Goal: Transaction & Acquisition: Purchase product/service

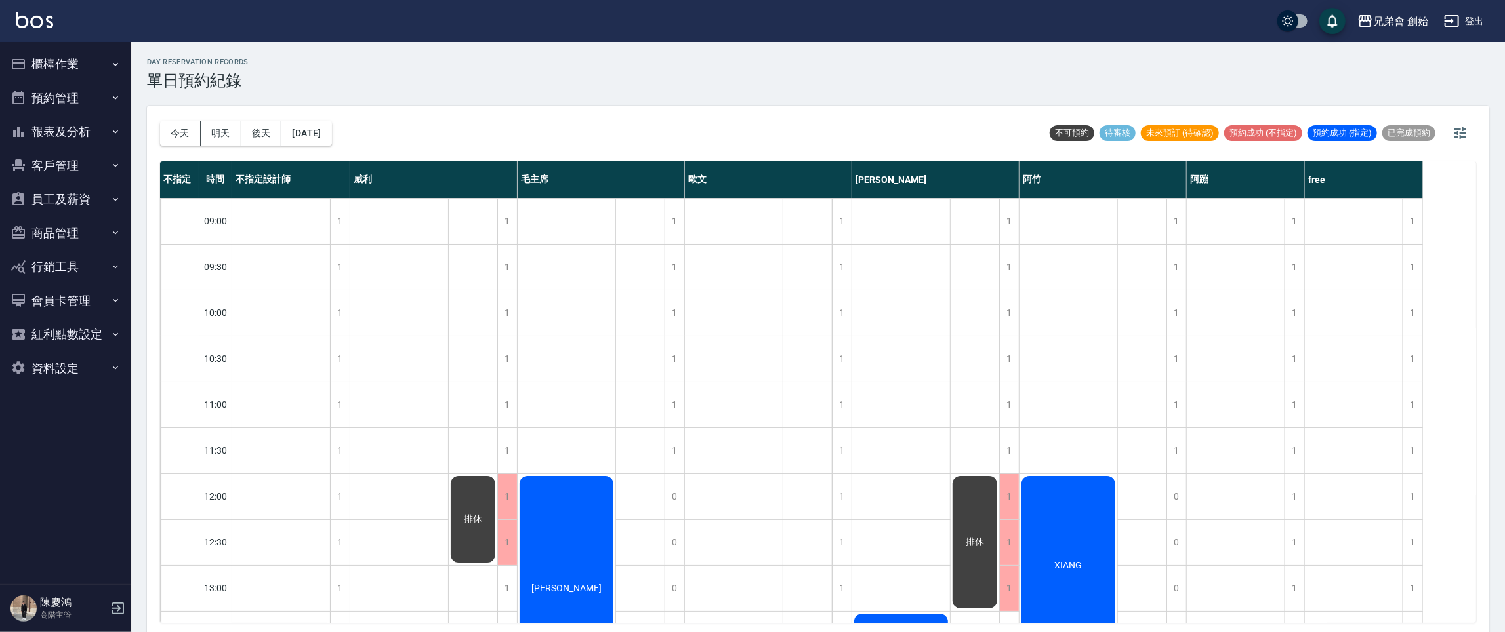
scroll to position [565, 0]
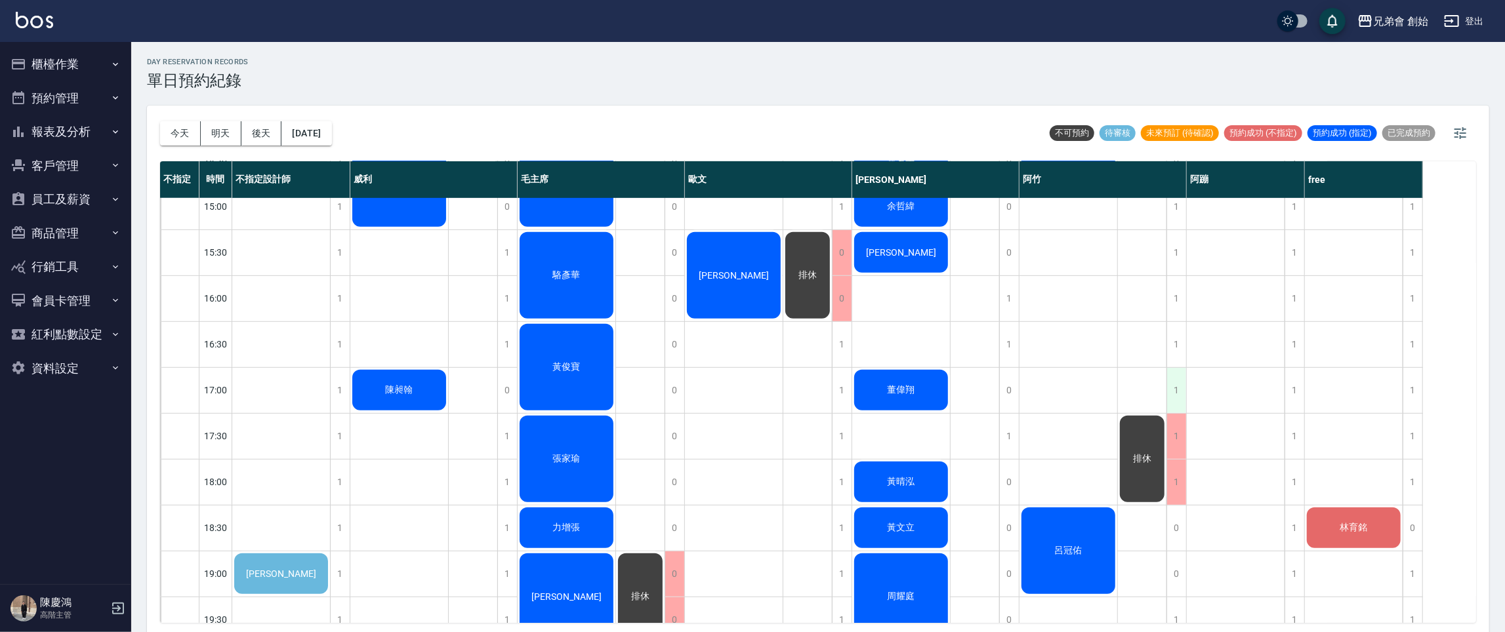
drag, startPoint x: 1150, startPoint y: 278, endPoint x: 1175, endPoint y: 395, distance: 119.9
click at [1152, 278] on div "排休" at bounding box center [1142, 298] width 49 height 1331
click at [1293, 301] on div "1" at bounding box center [1294, 298] width 20 height 45
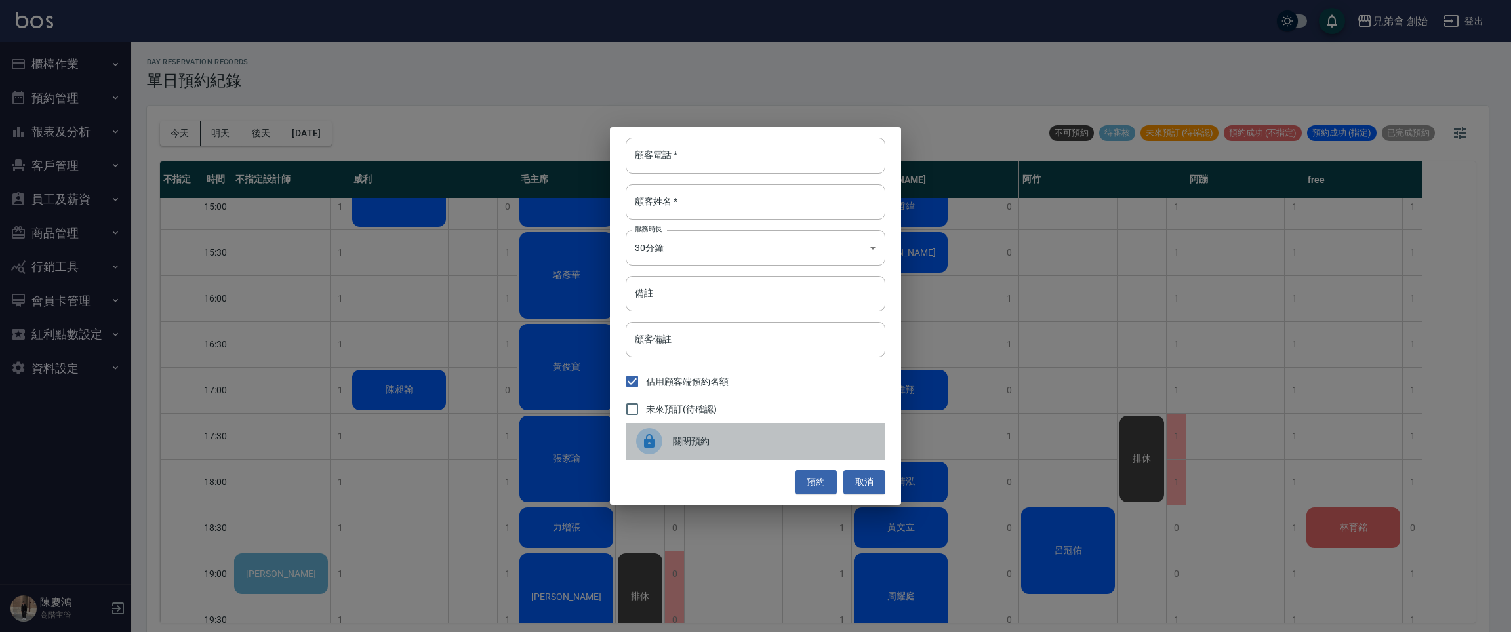
click at [837, 445] on span "關閉預約" at bounding box center [774, 442] width 202 height 14
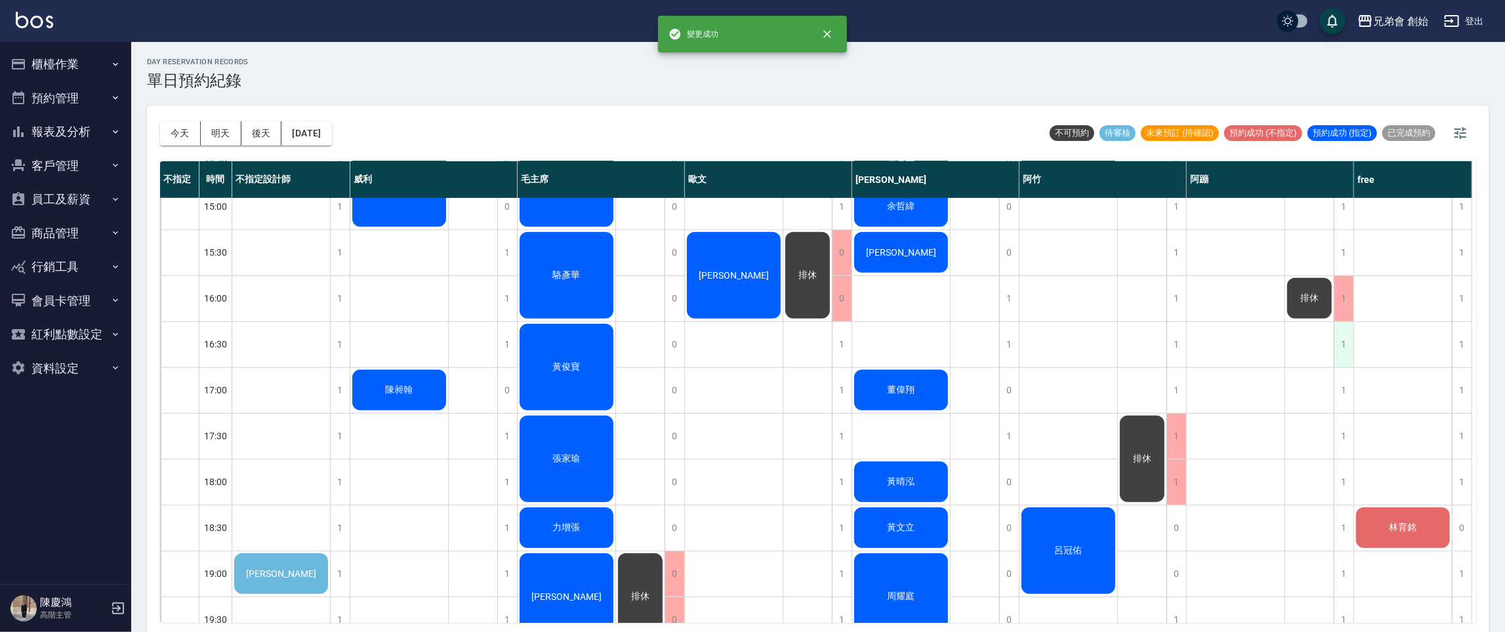
click at [1349, 350] on div "1" at bounding box center [1343, 344] width 20 height 45
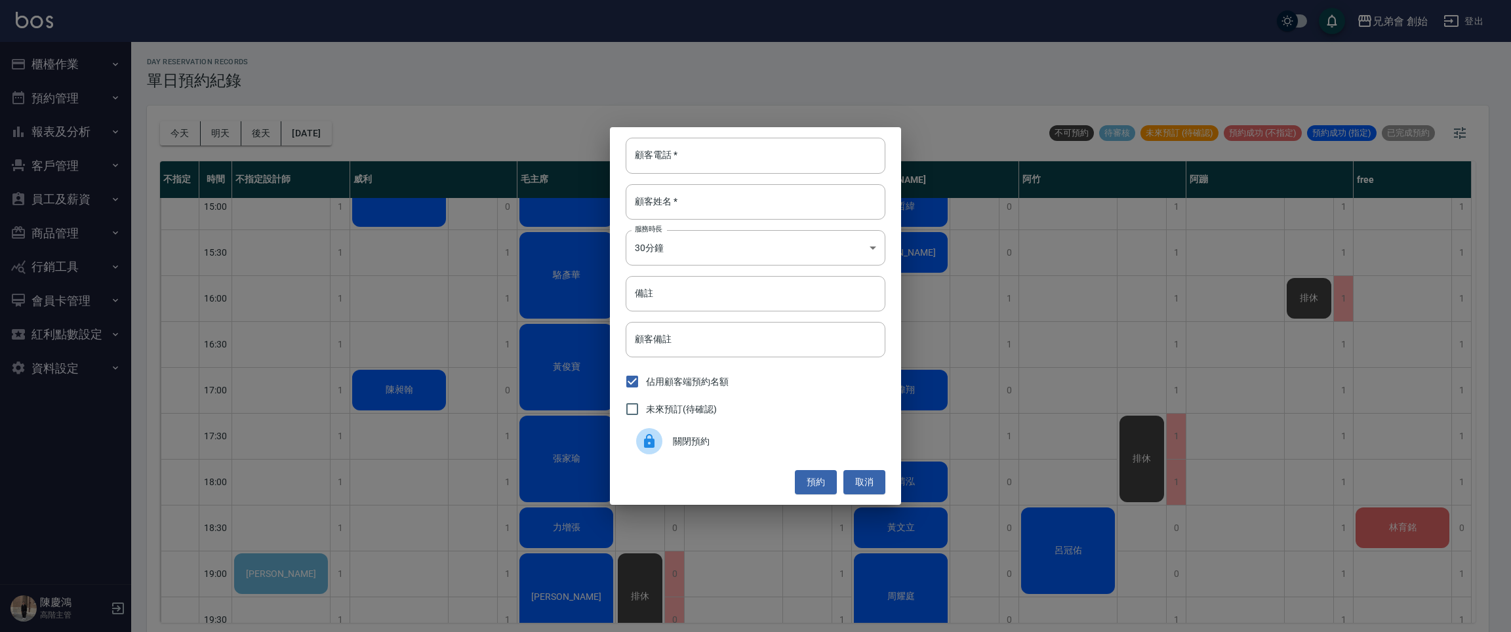
click at [798, 442] on span "關閉預約" at bounding box center [774, 442] width 202 height 14
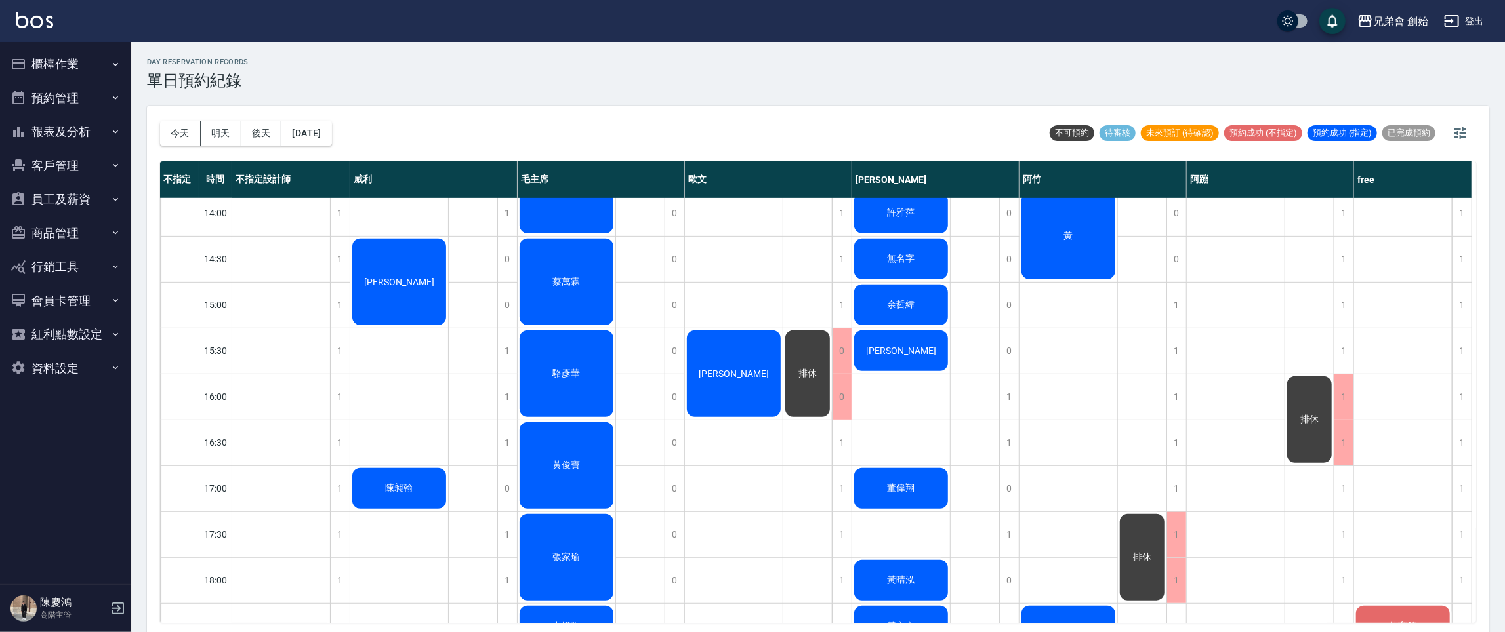
scroll to position [860, 0]
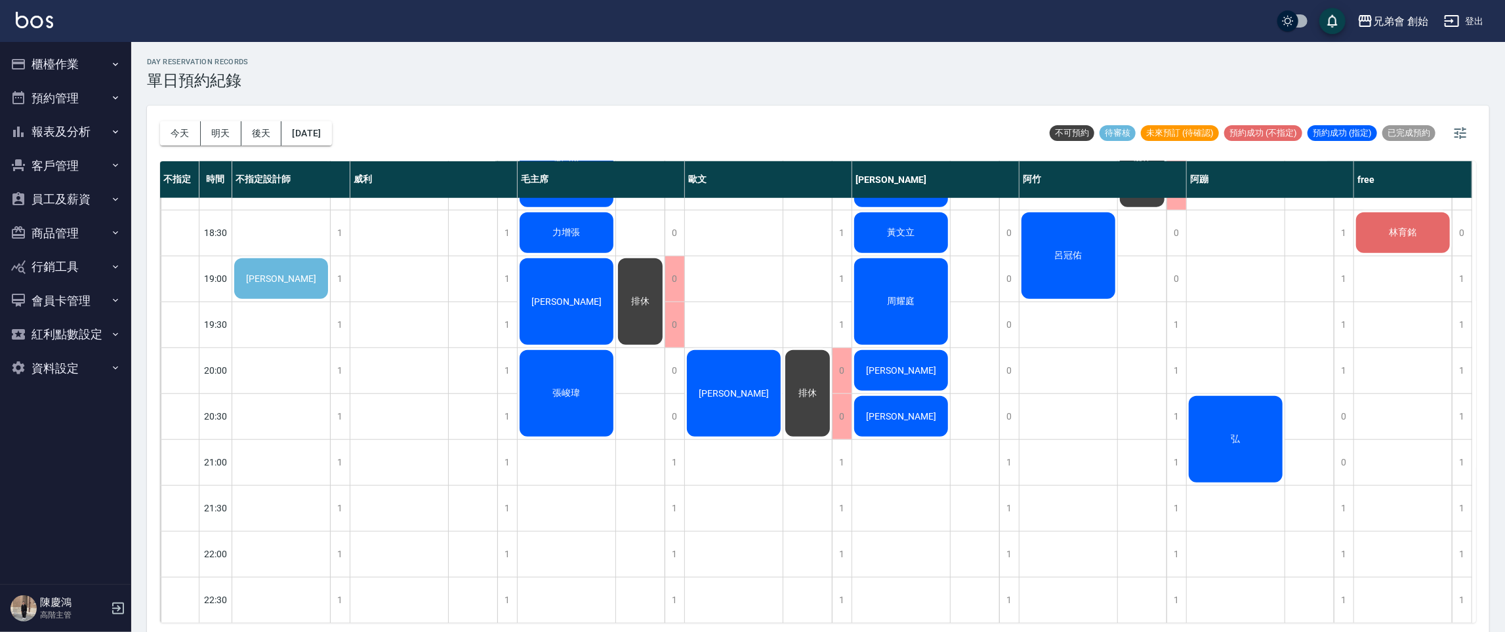
click at [286, 277] on span "黃尤俊" at bounding box center [280, 278] width 75 height 10
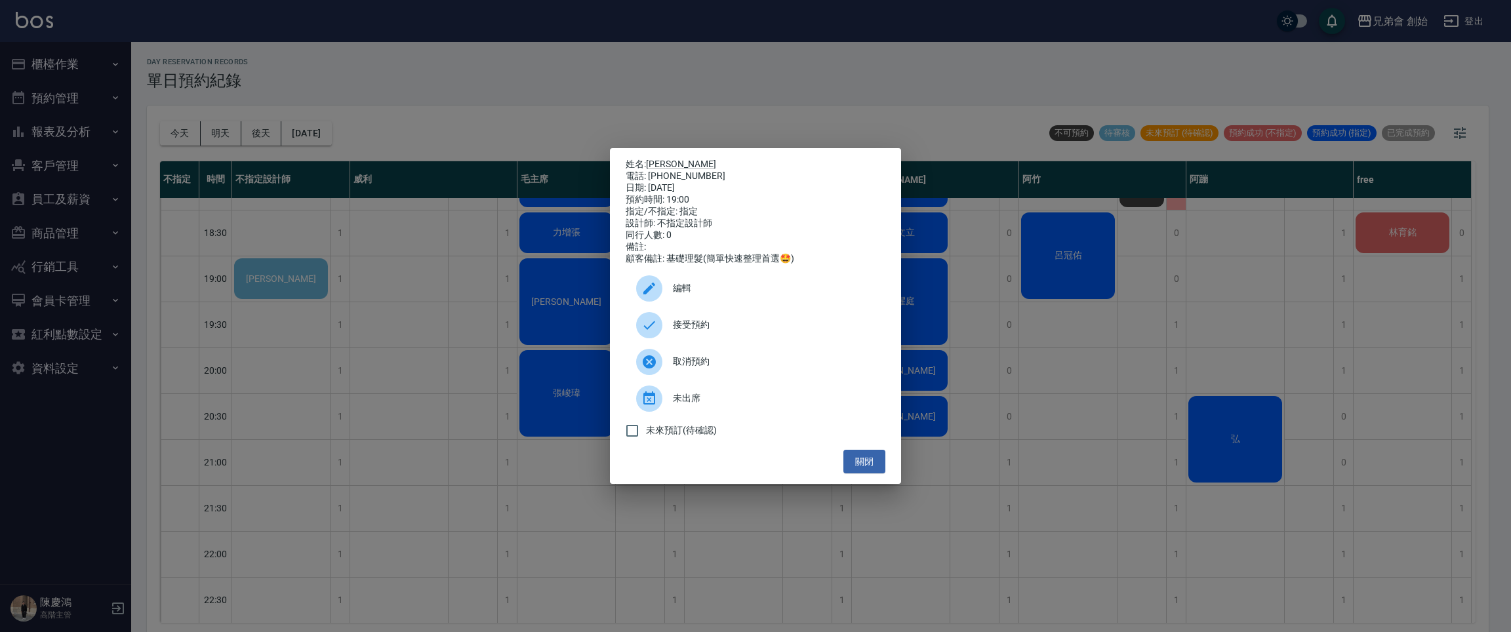
click at [705, 341] on div "接受預約" at bounding box center [756, 325] width 260 height 37
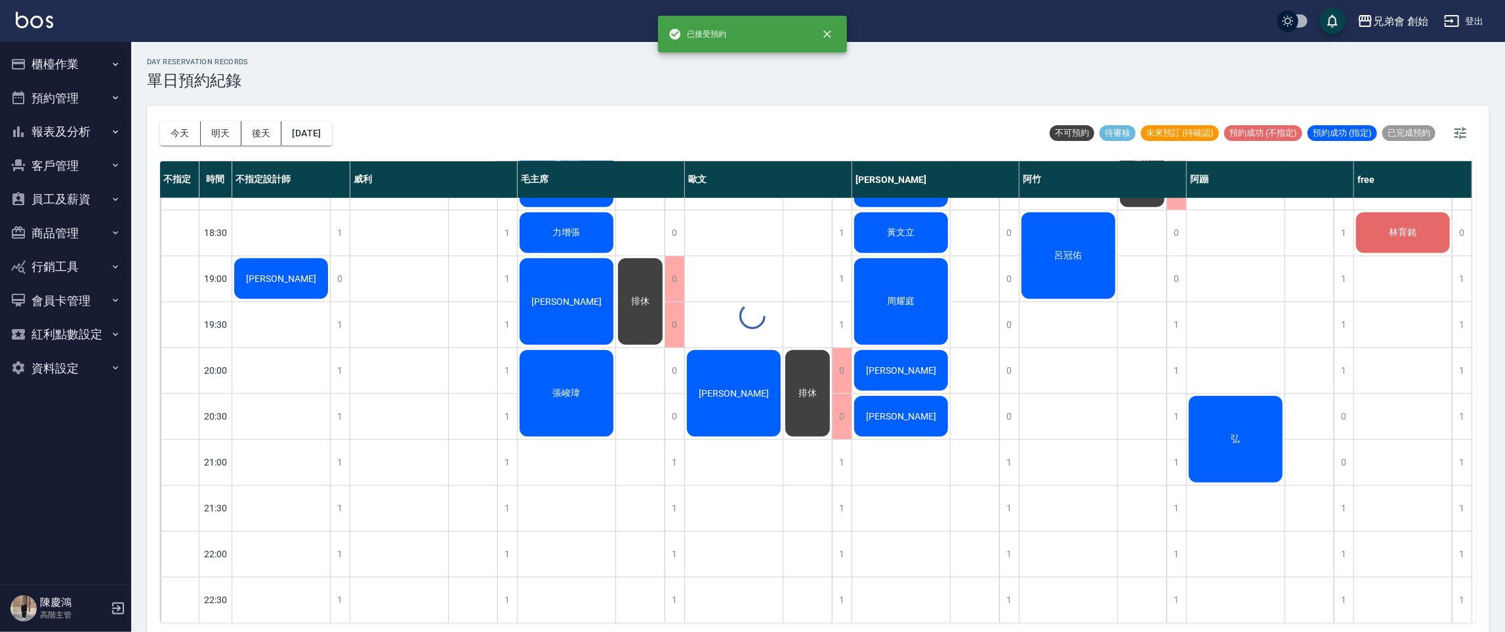
click at [300, 275] on div at bounding box center [752, 316] width 1505 height 632
click at [297, 285] on div "黃尤俊" at bounding box center [281, 278] width 98 height 45
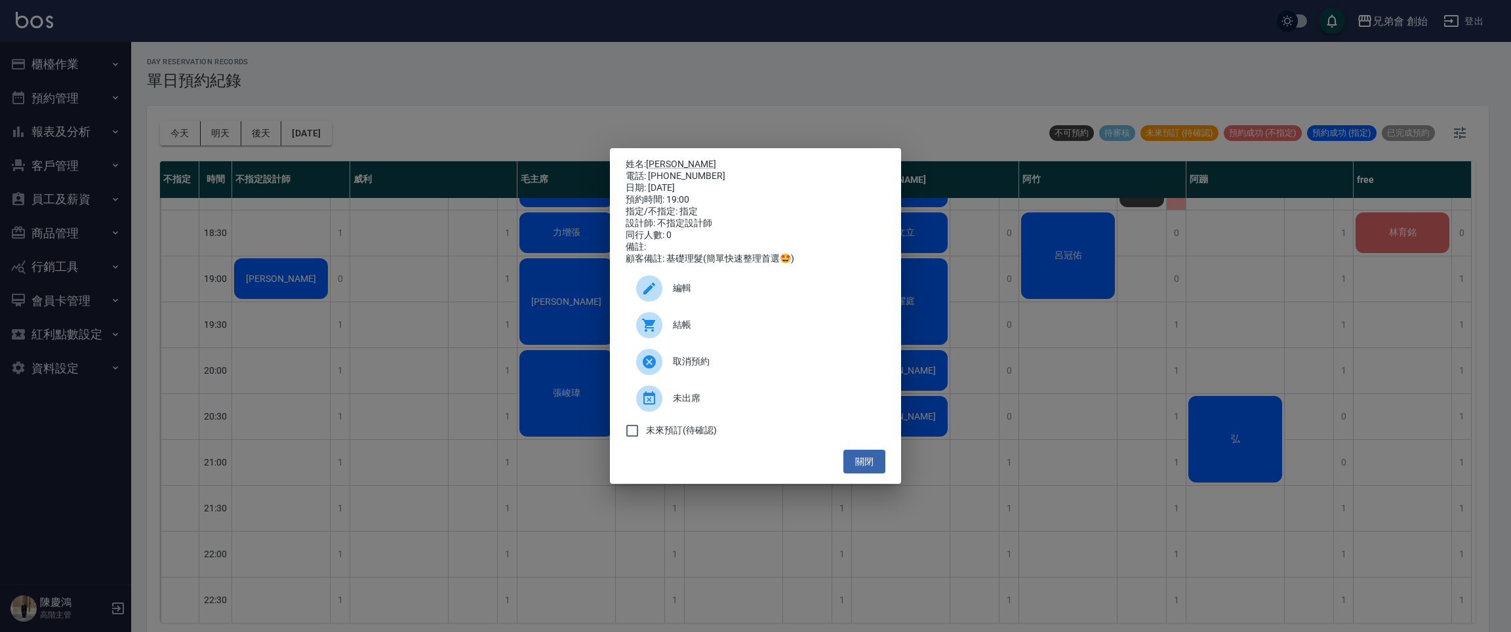
click at [718, 293] on span "編輯" at bounding box center [774, 288] width 202 height 14
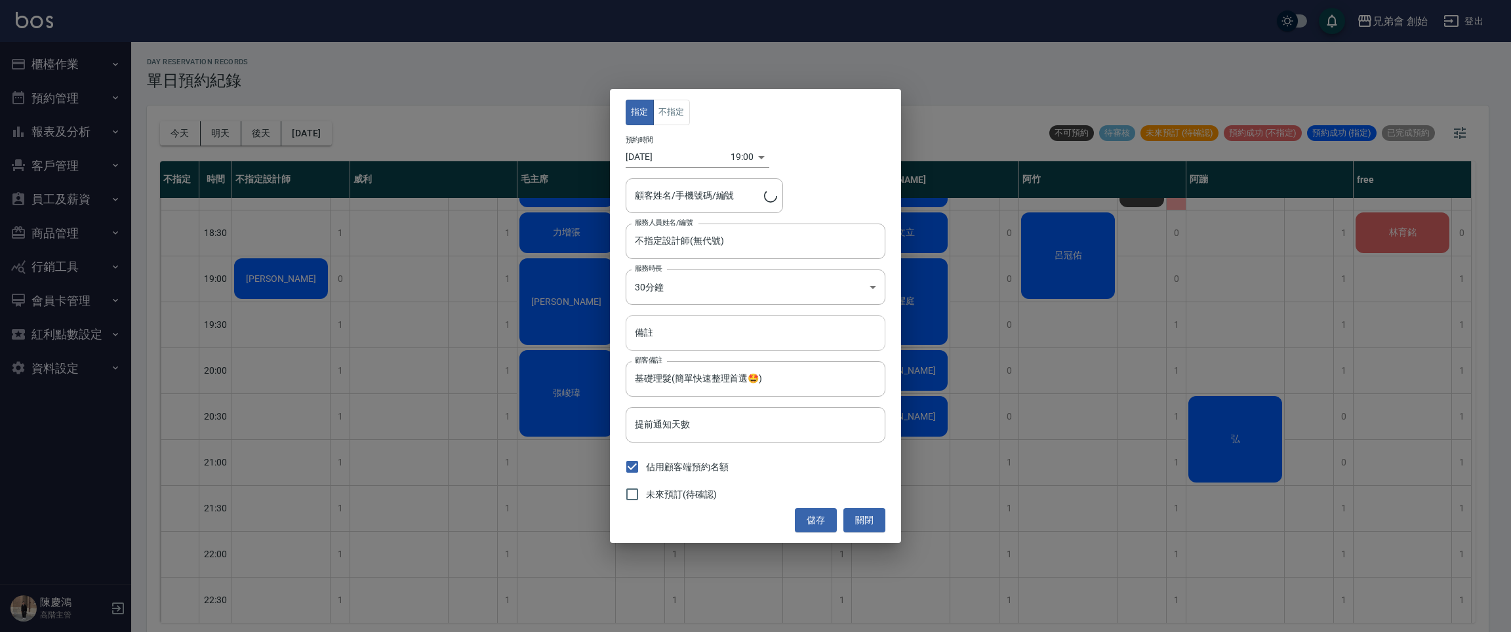
type input "黃尤俊/0927021225/"
click at [758, 235] on input "不指定設計師(無代號)" at bounding box center [746, 241] width 228 height 23
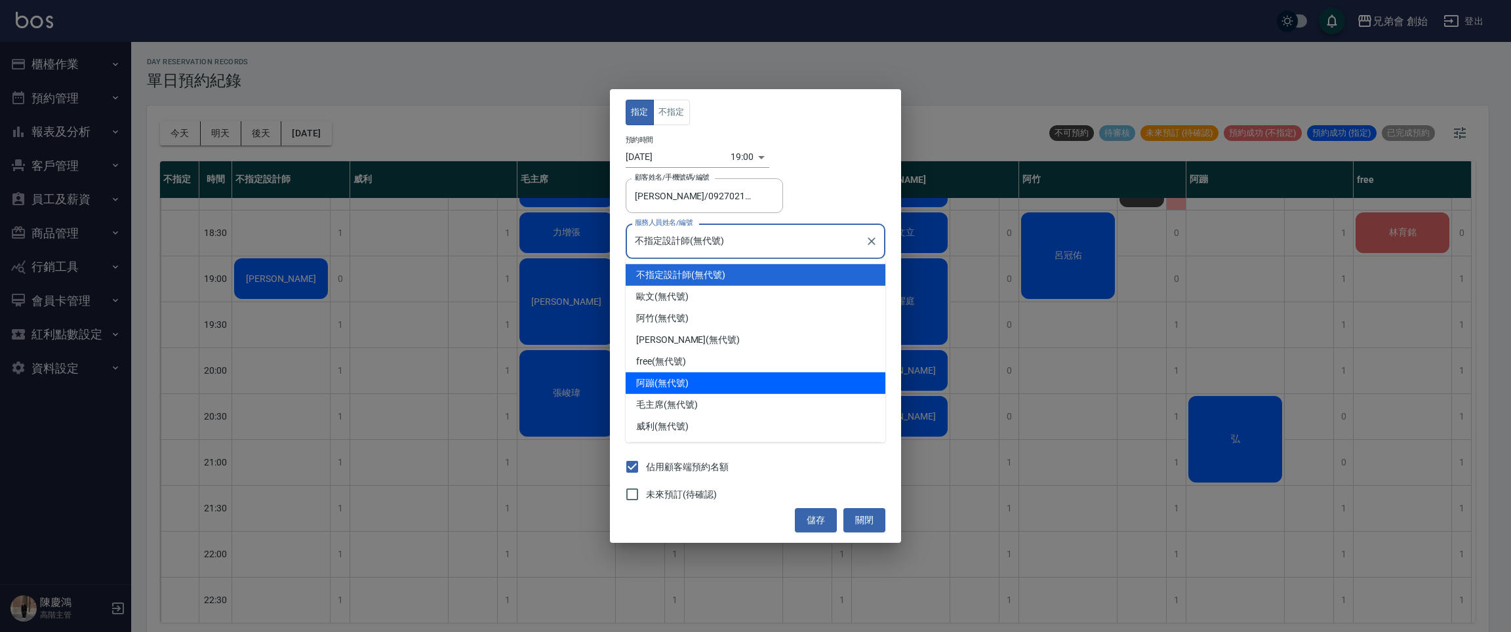
click at [723, 394] on div "毛主席 (無代號)" at bounding box center [756, 405] width 260 height 22
type input "毛主席(無代號)"
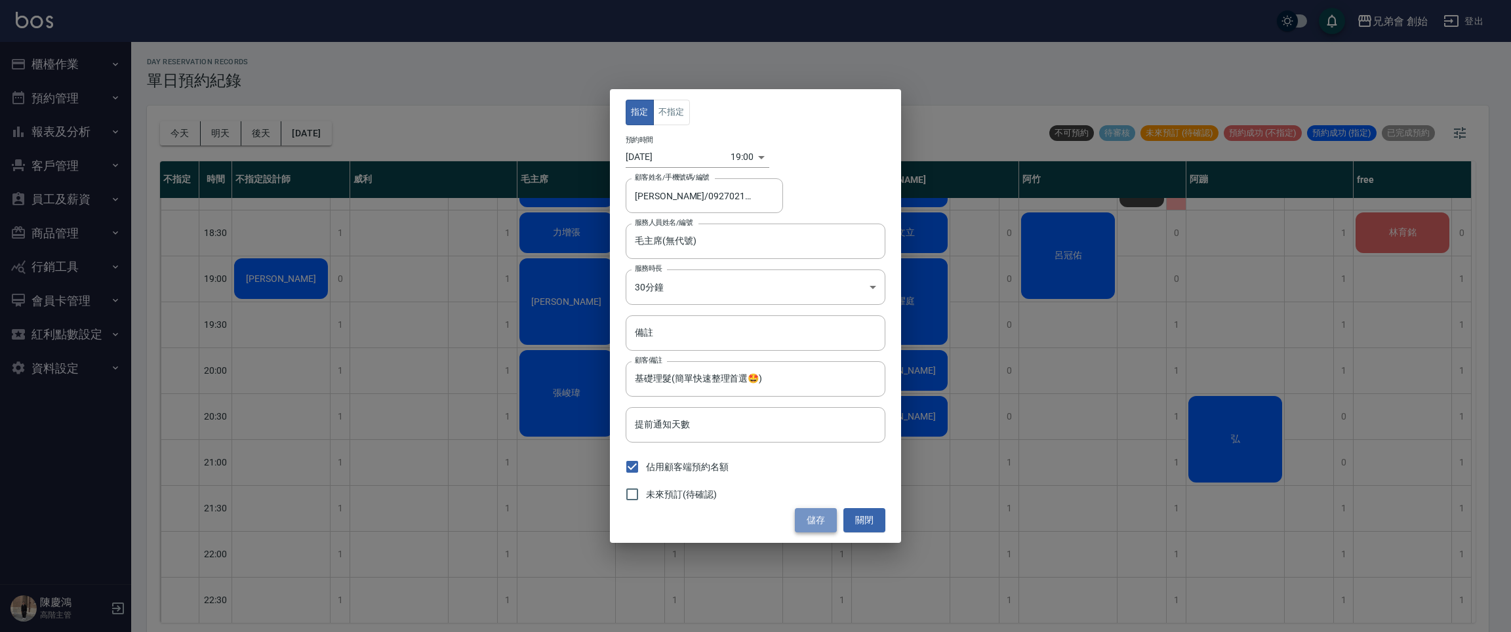
click at [831, 527] on button "儲存" at bounding box center [816, 520] width 42 height 24
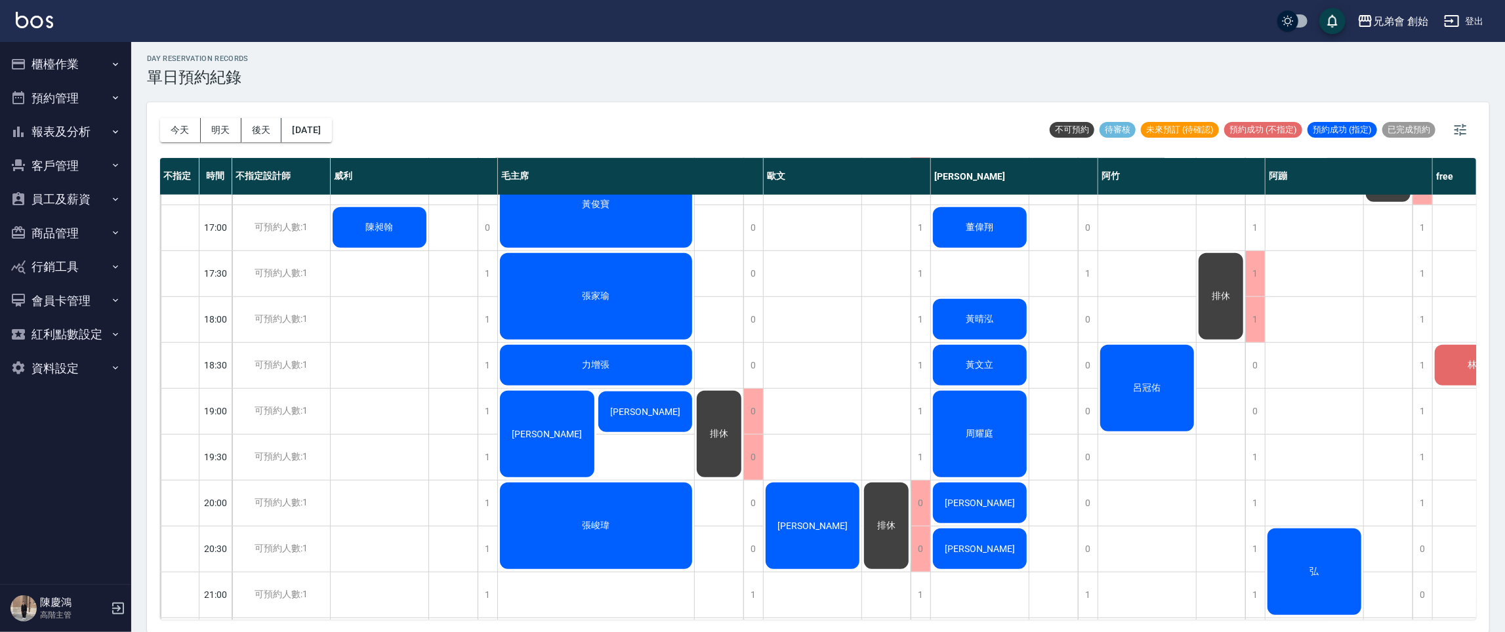
scroll to position [626, 0]
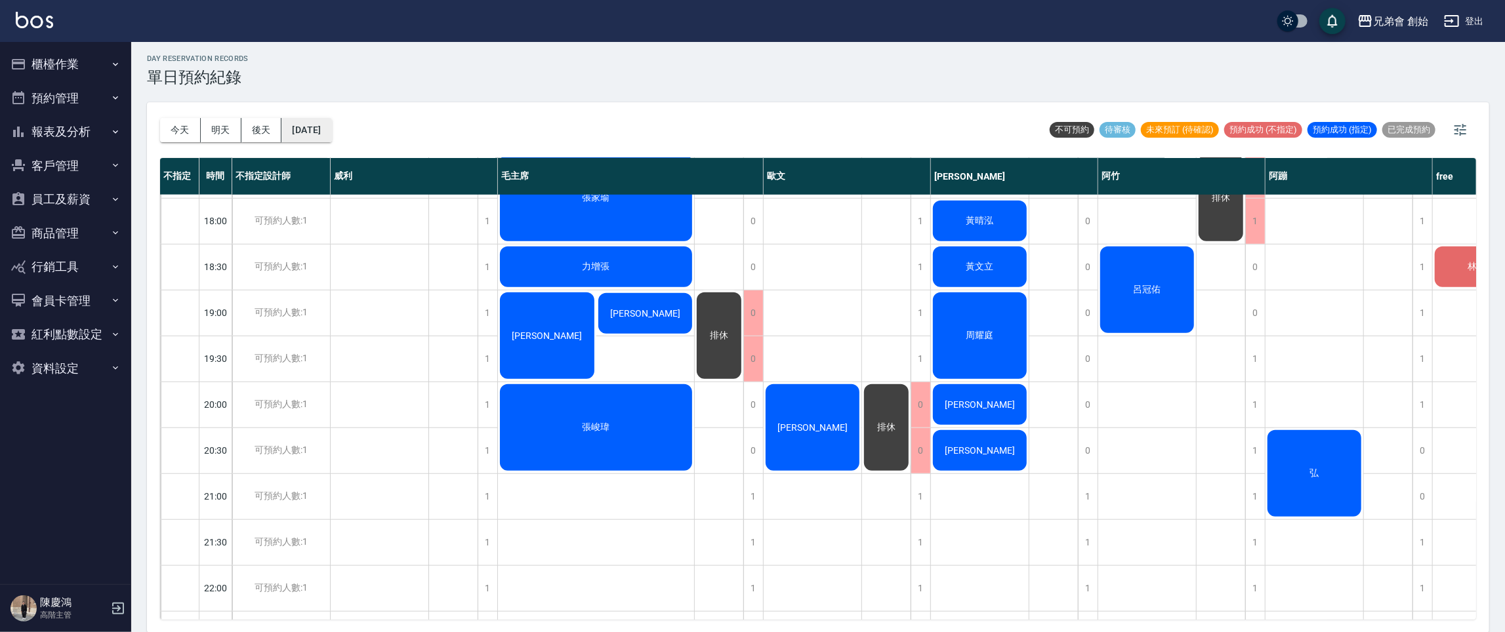
click at [331, 133] on button "[DATE]" at bounding box center [306, 130] width 50 height 24
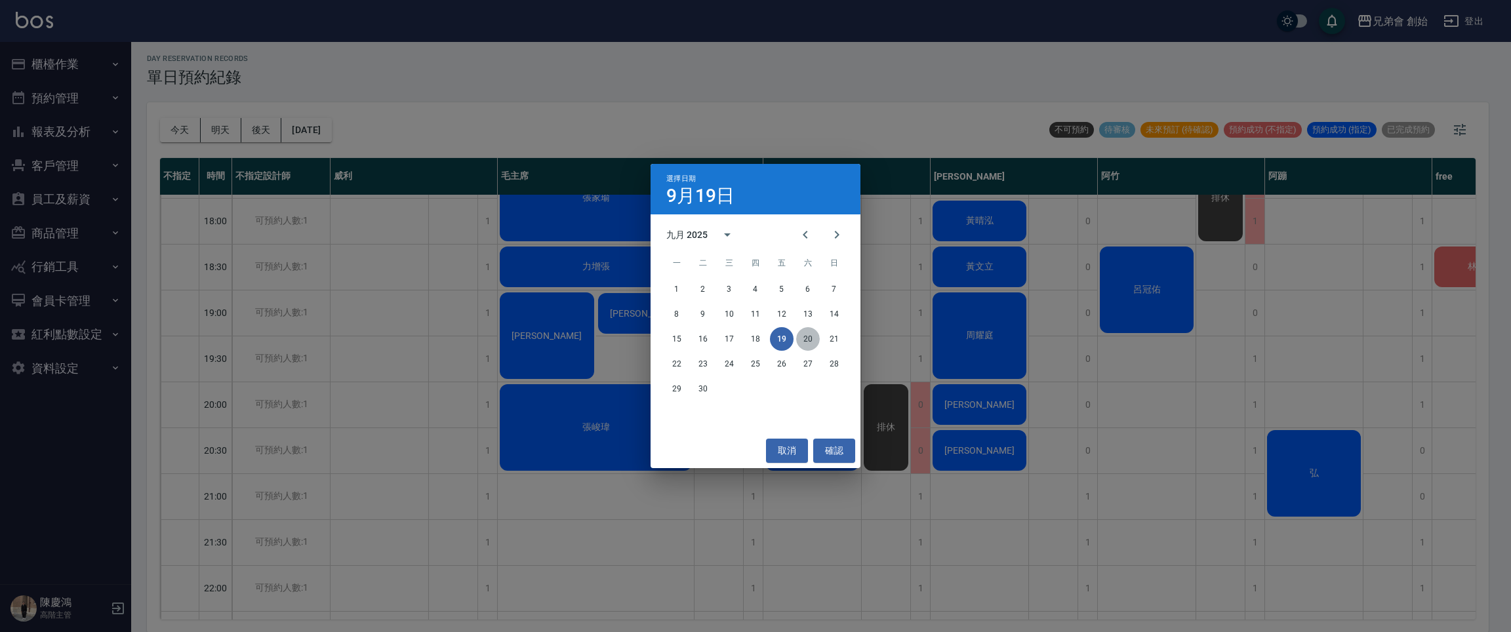
click at [805, 333] on button "20" at bounding box center [808, 339] width 24 height 24
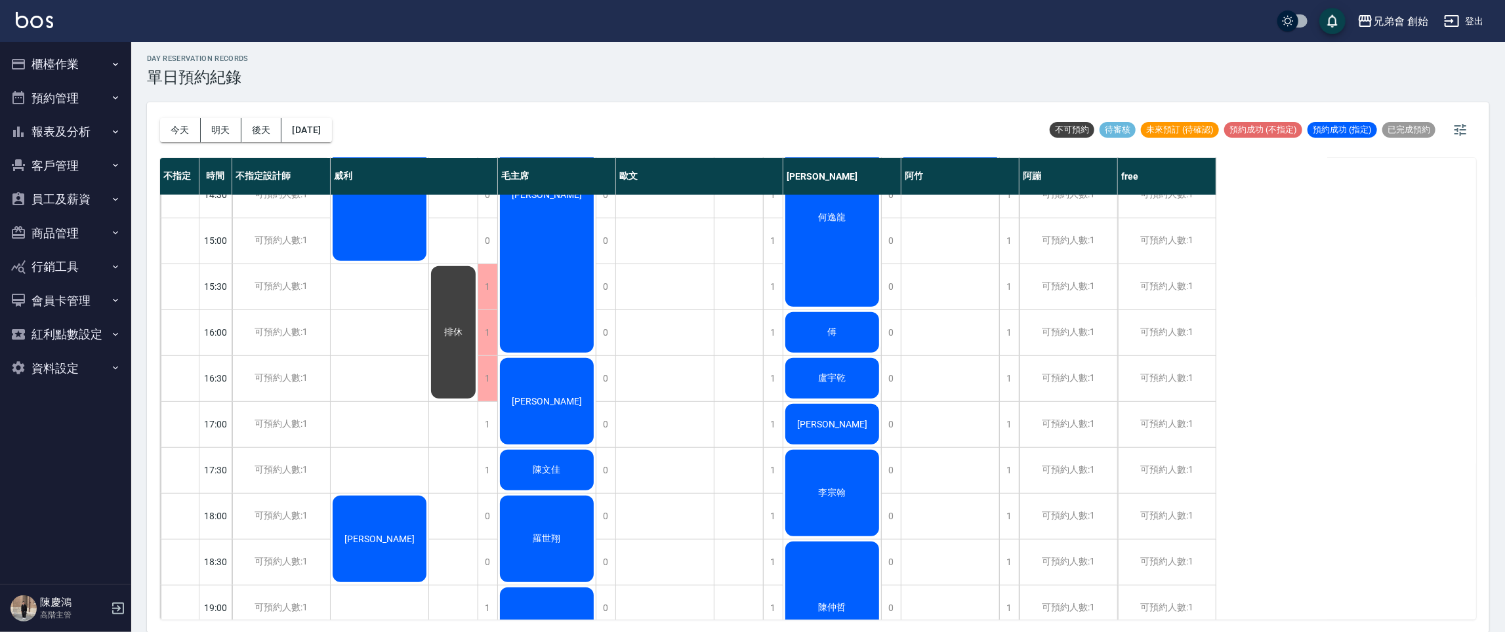
scroll to position [233, 0]
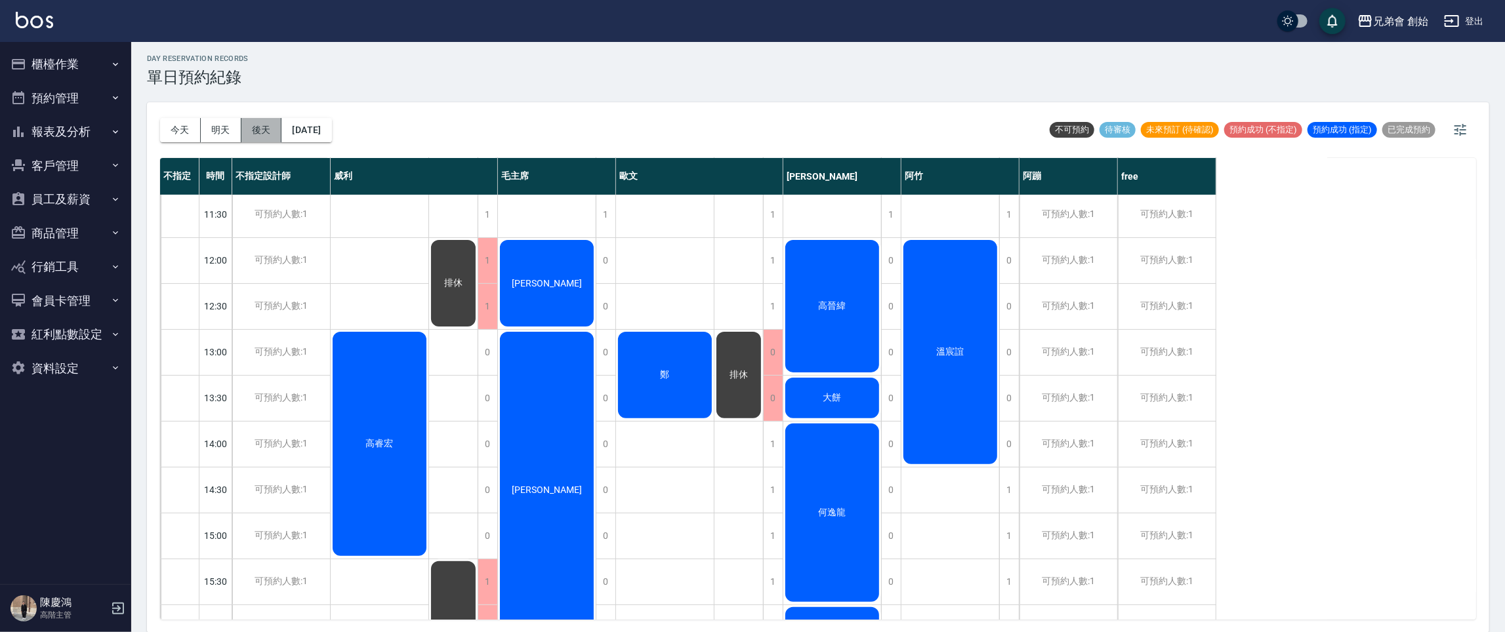
click at [277, 130] on button "後天" at bounding box center [261, 130] width 41 height 24
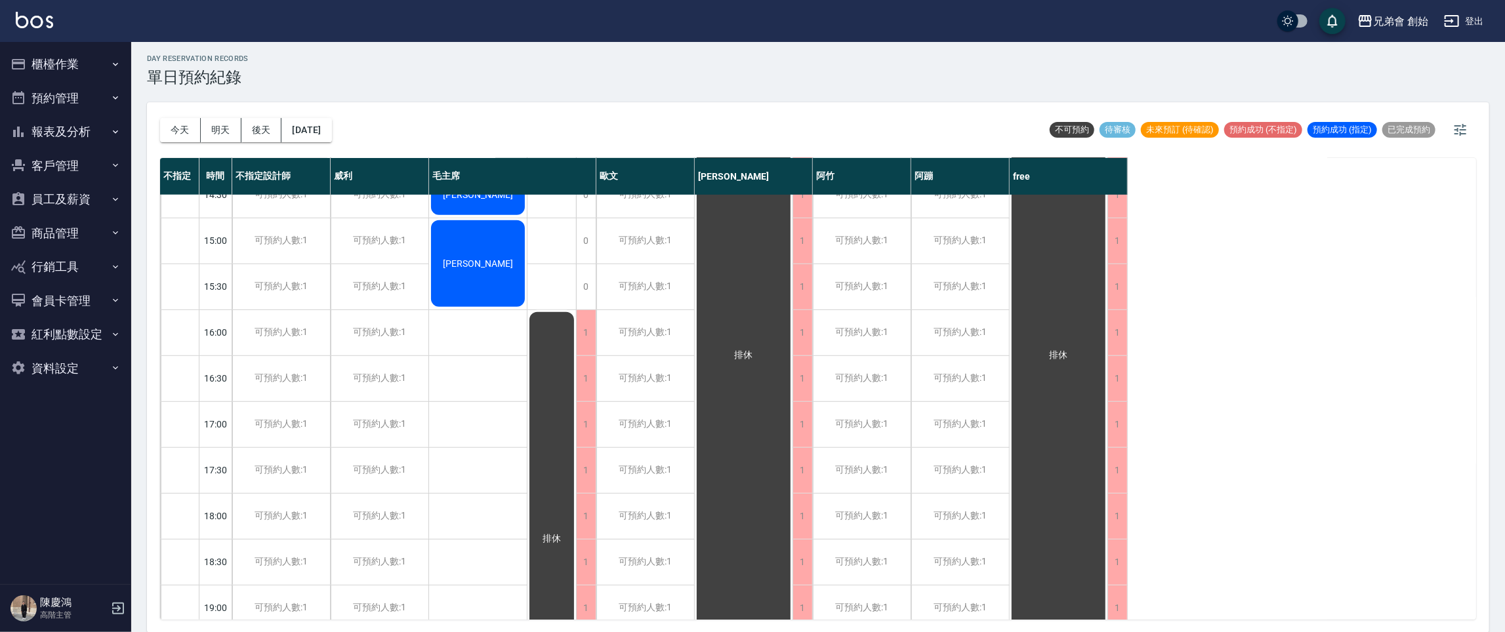
scroll to position [233, 0]
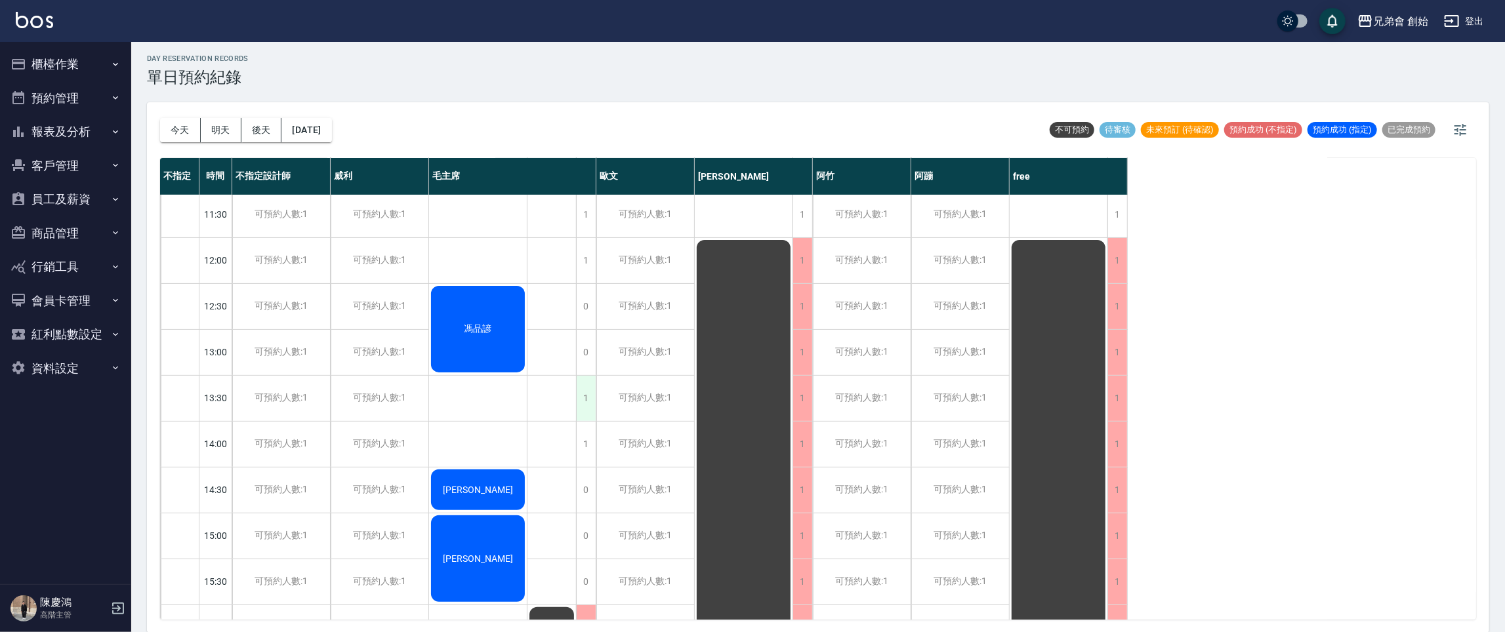
click at [588, 401] on div "1" at bounding box center [586, 398] width 20 height 45
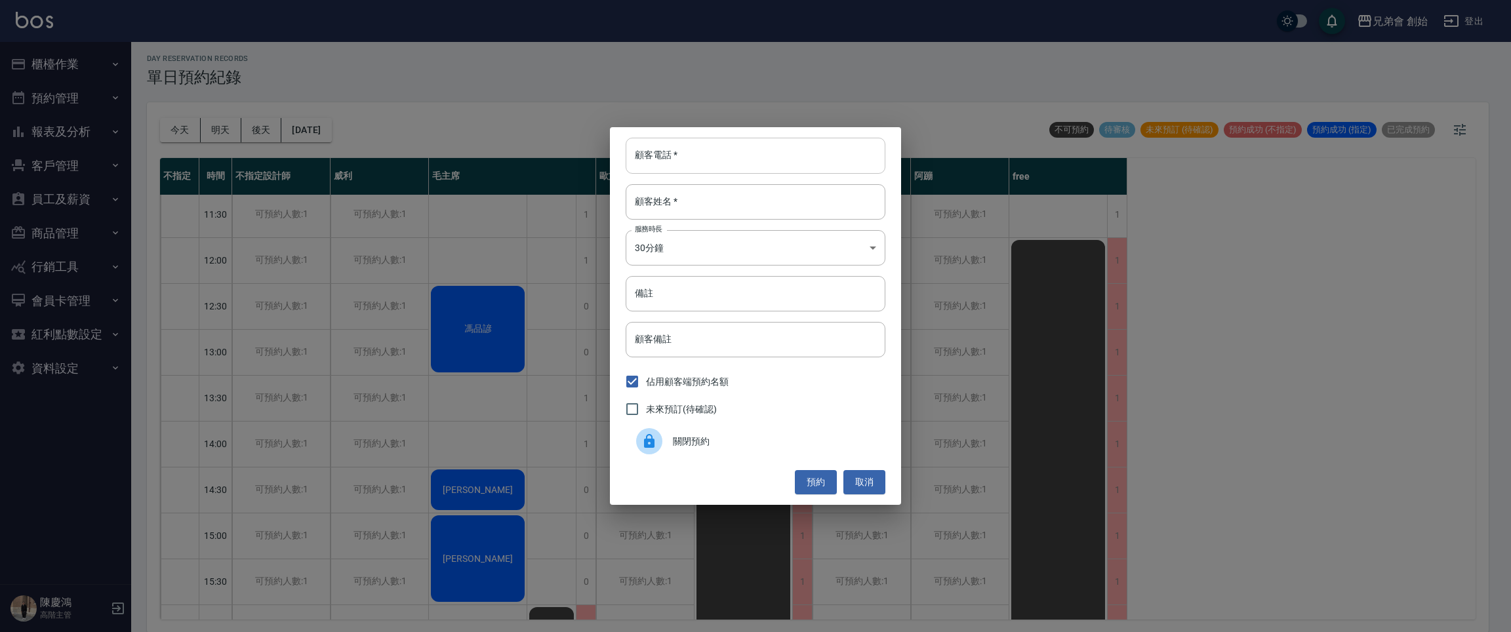
click at [798, 167] on input "顧客電話   *" at bounding box center [756, 155] width 260 height 35
type input "0962080123"
click at [697, 212] on input "顧客姓名   *" at bounding box center [756, 201] width 260 height 35
type input "徐"
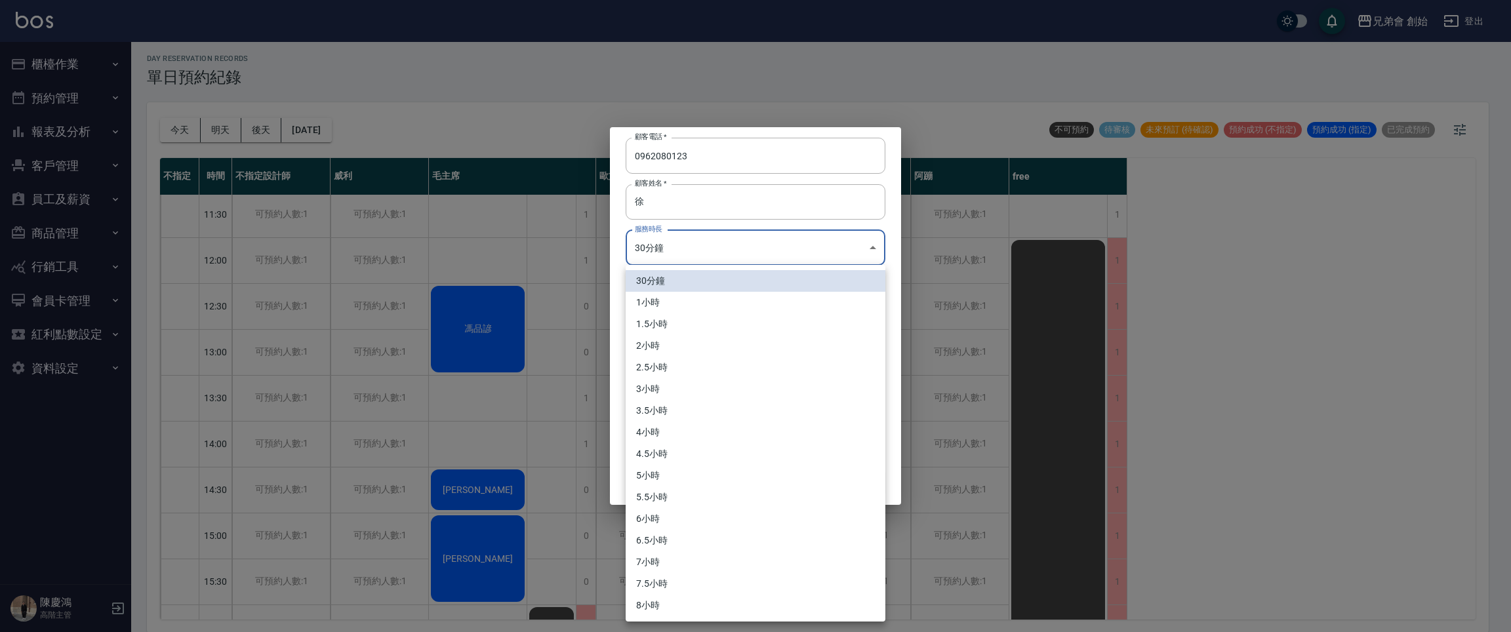
drag, startPoint x: 723, startPoint y: 246, endPoint x: 733, endPoint y: 258, distance: 15.4
click at [725, 245] on body "兄弟會 創始 登出 櫃檯作業 打帳單 帳單列表 掛單列表 座位開單 營業儀表板 現金收支登錄 高階收支登錄 材料自購登錄 每日結帳 排班表 現場電腦打卡 掃碼…" at bounding box center [755, 315] width 1511 height 636
click at [738, 298] on li "1小時" at bounding box center [756, 303] width 260 height 22
type input "2"
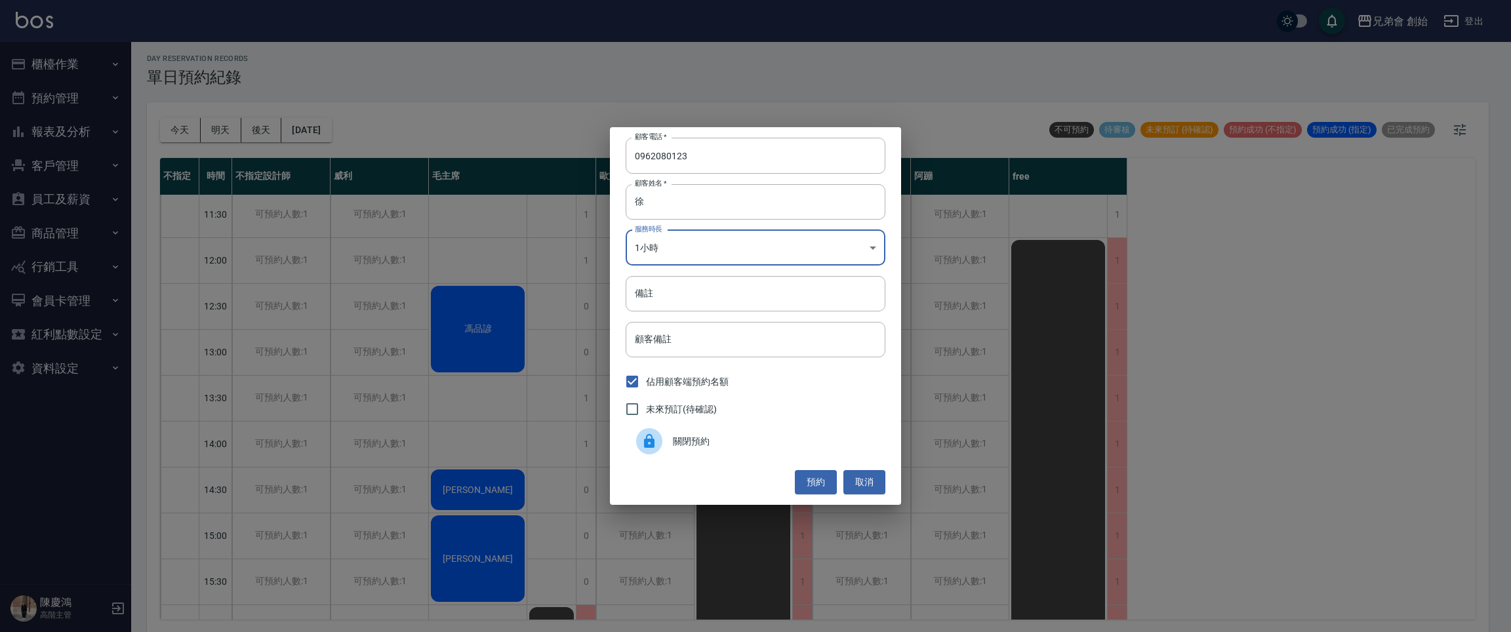
drag, startPoint x: 824, startPoint y: 483, endPoint x: 836, endPoint y: 484, distance: 11.9
click at [825, 483] on button "預約" at bounding box center [816, 482] width 42 height 24
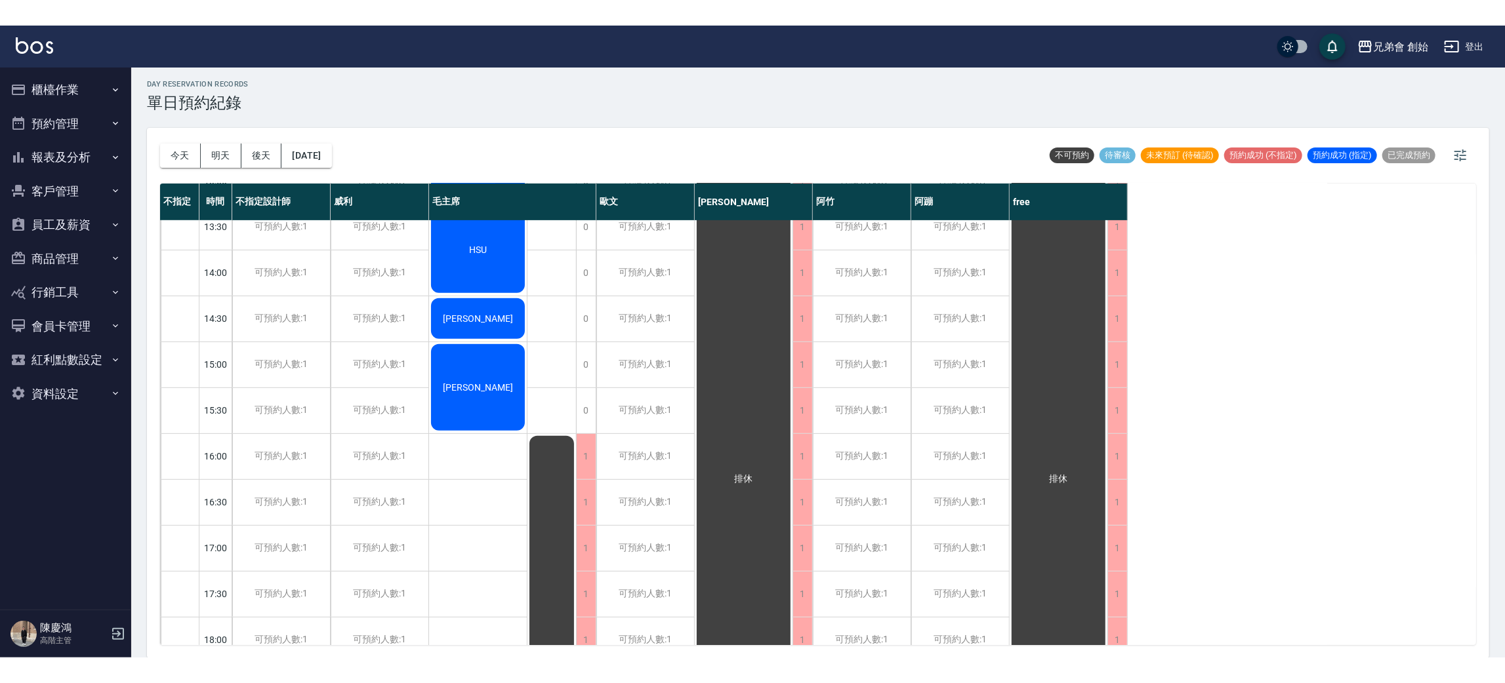
scroll to position [134, 0]
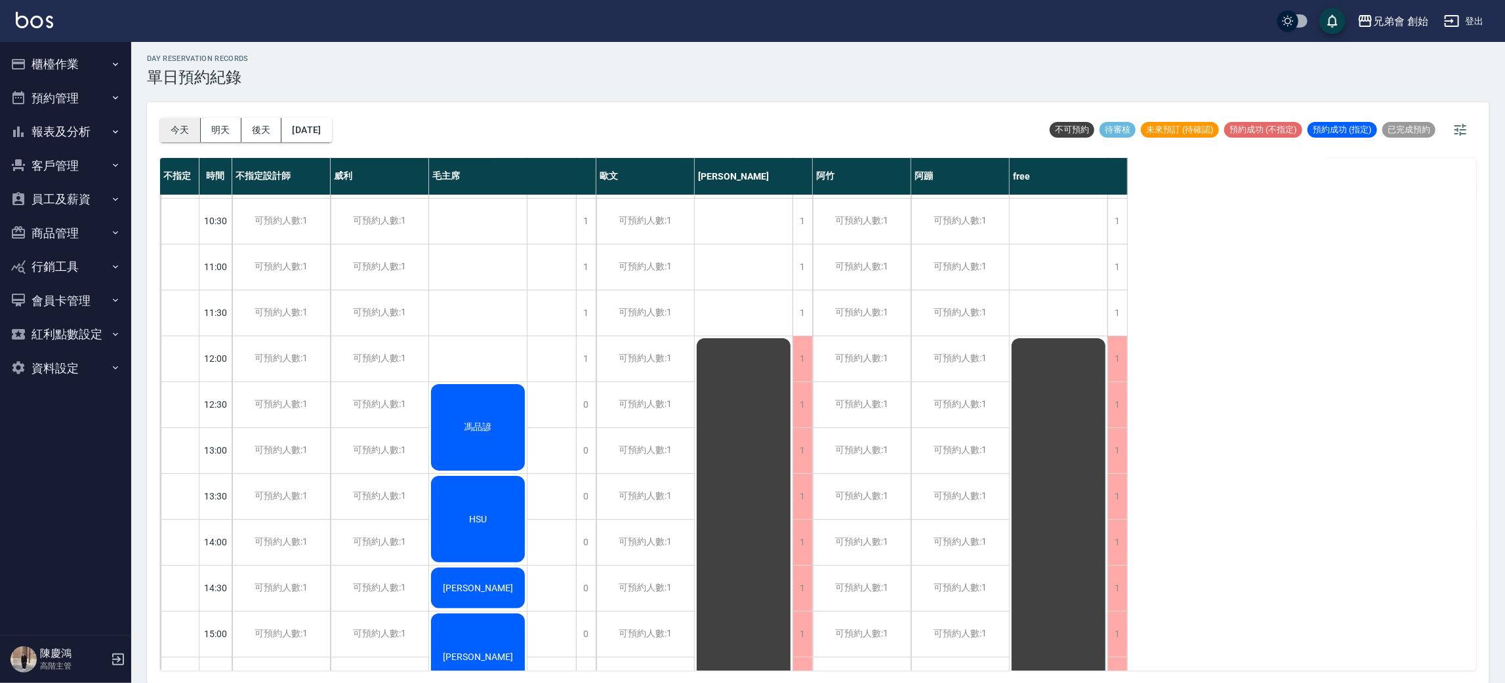
click at [170, 128] on button "今天" at bounding box center [180, 130] width 41 height 24
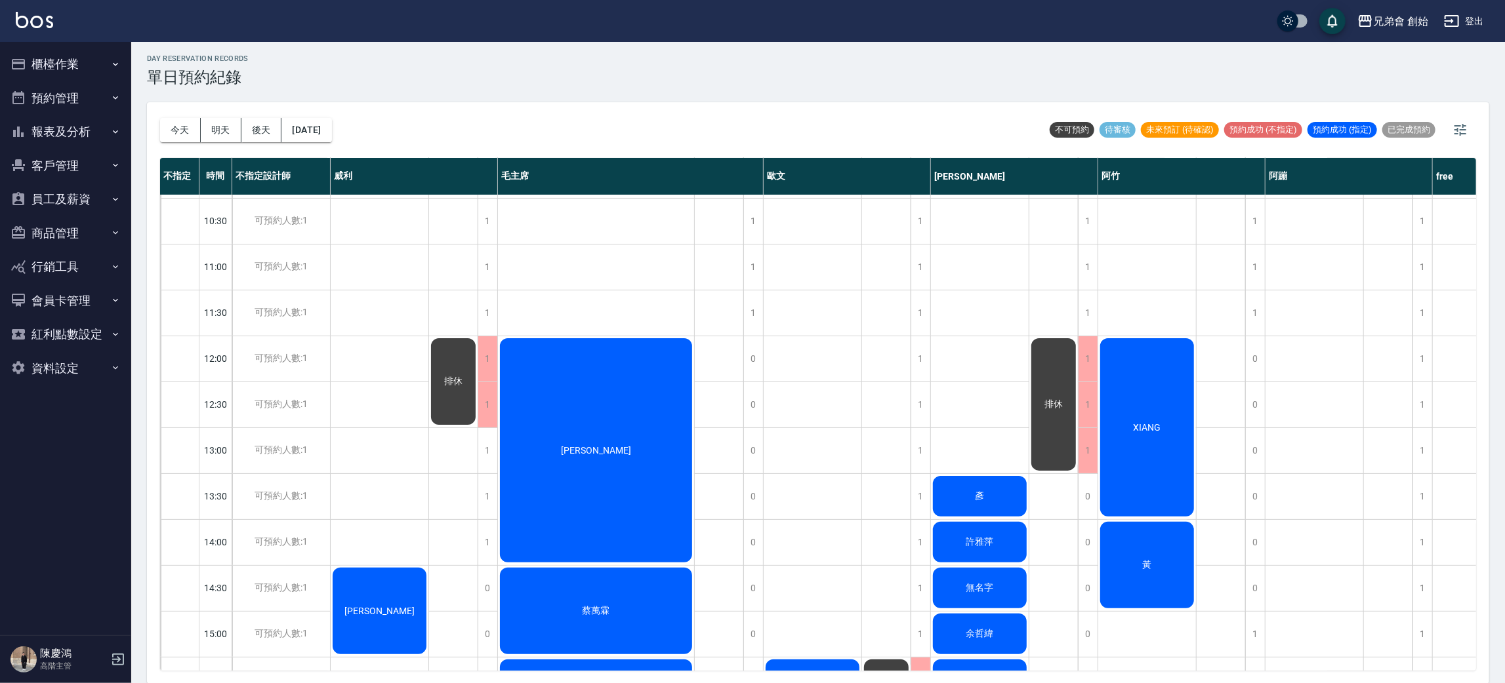
click at [1146, 426] on span "XIANG" at bounding box center [1147, 427] width 33 height 10
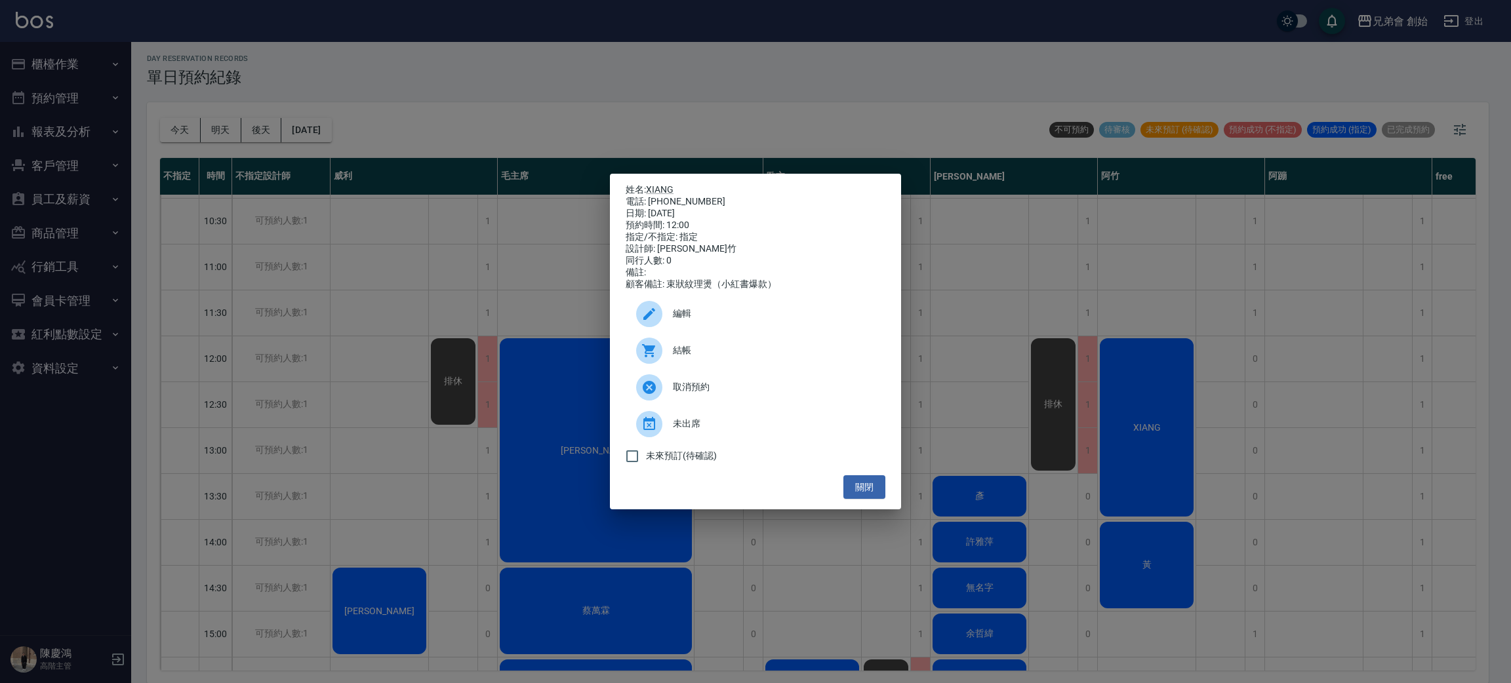
click at [712, 353] on span "結帳" at bounding box center [774, 351] width 202 height 14
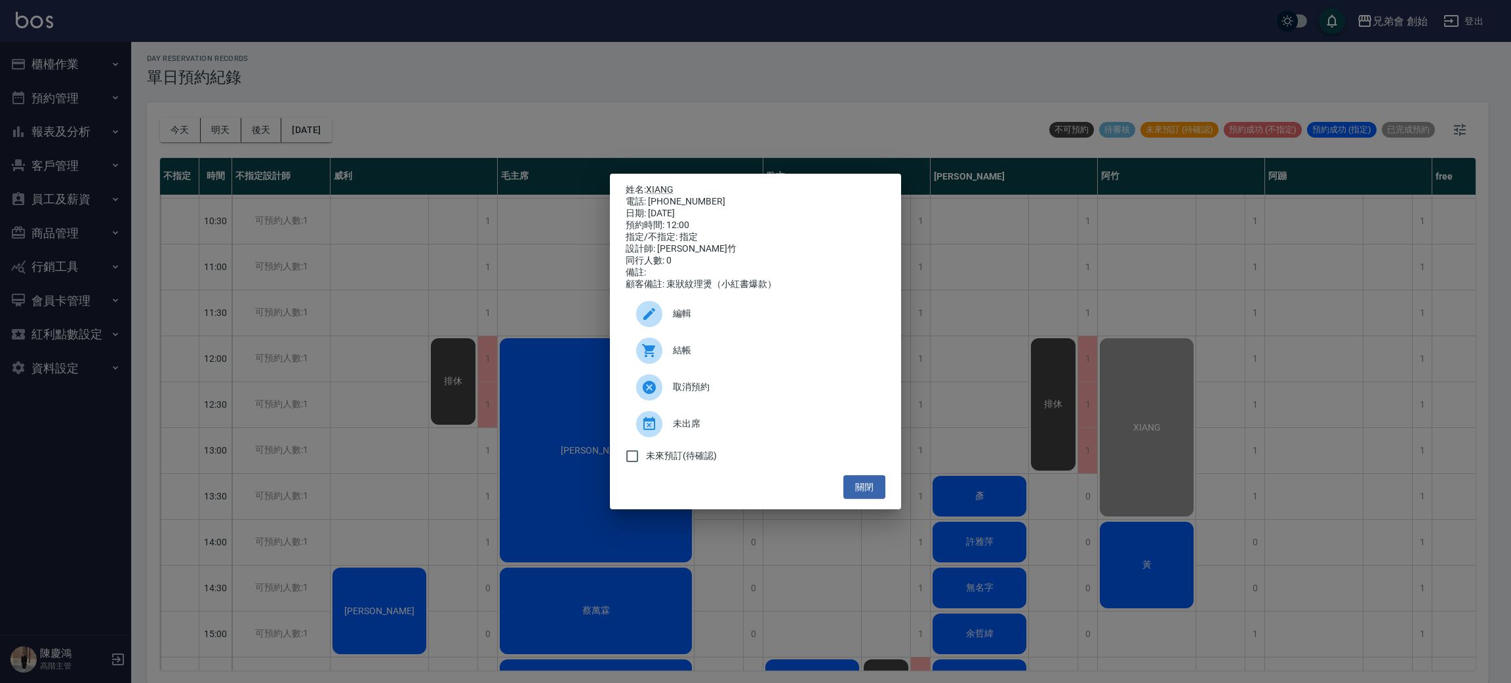
click at [409, 264] on div "姓名: XIANG 電話: 0919343821 日期: 2025/09/19 預約時間: 12:00 指定/不指定: 指定 設計師: 阿竹 同行人數: 0 …" at bounding box center [755, 341] width 1511 height 683
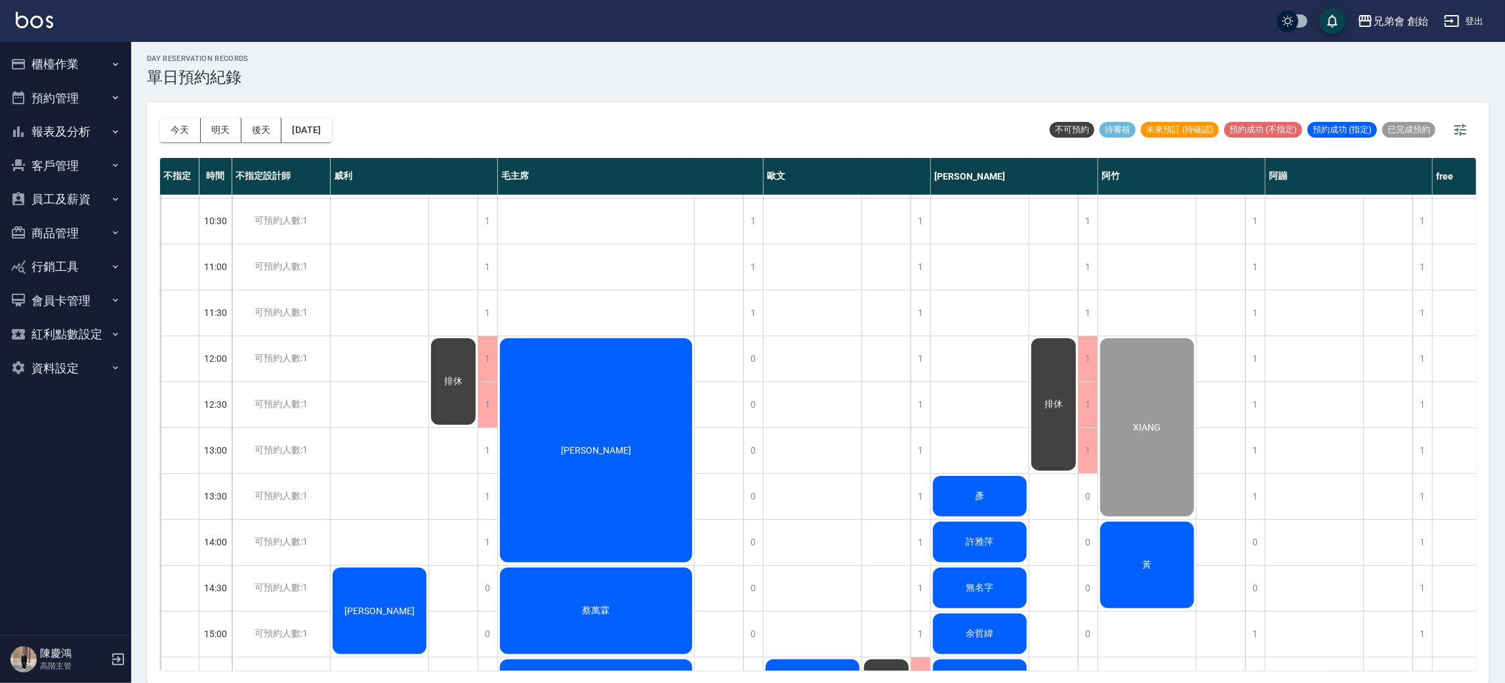
click at [533, 96] on div "day Reservation records 單日預約紀錄 今天 明天 後天 2025/09/19 不可預約 待審核 未來預訂 (待確認) 預約成功 (不指…" at bounding box center [817, 361] width 1373 height 645
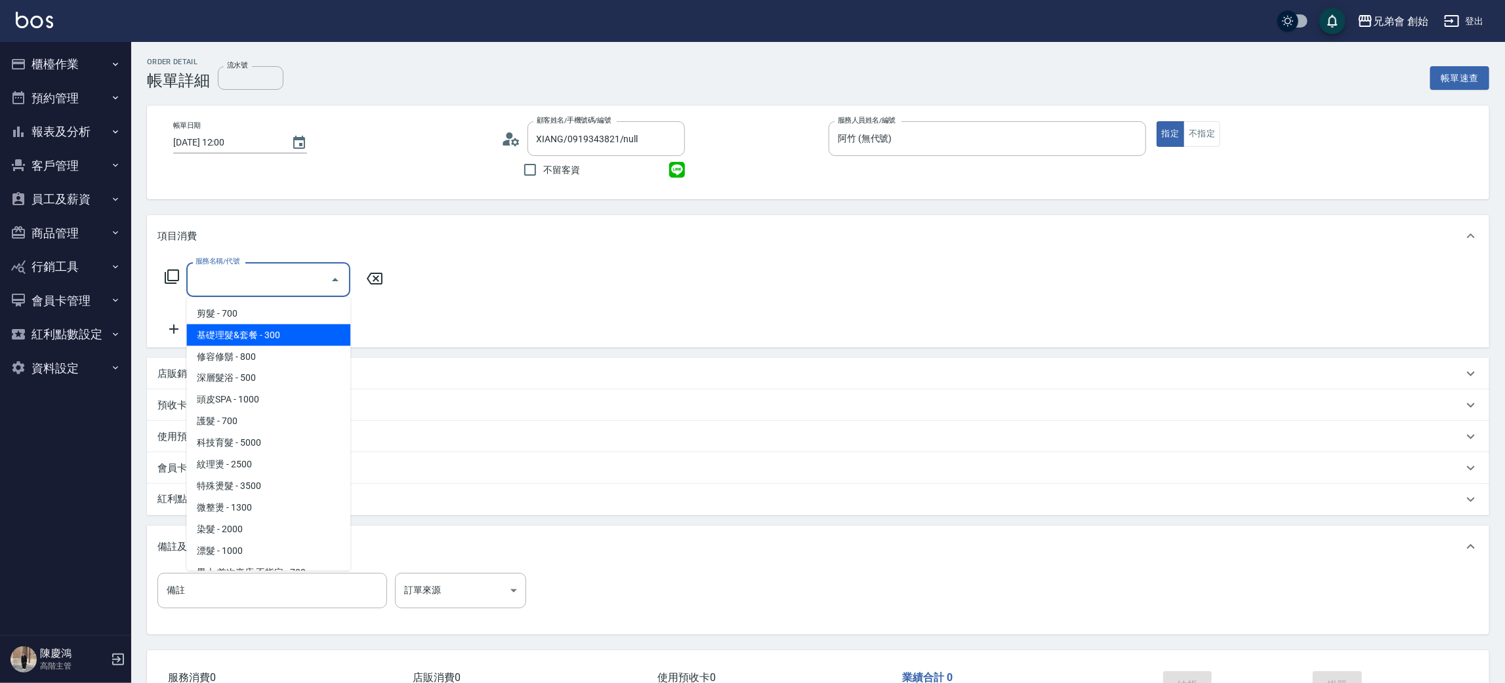
click at [258, 323] on span "剪髮 - 700" at bounding box center [268, 314] width 164 height 22
type input "剪髮(A01)"
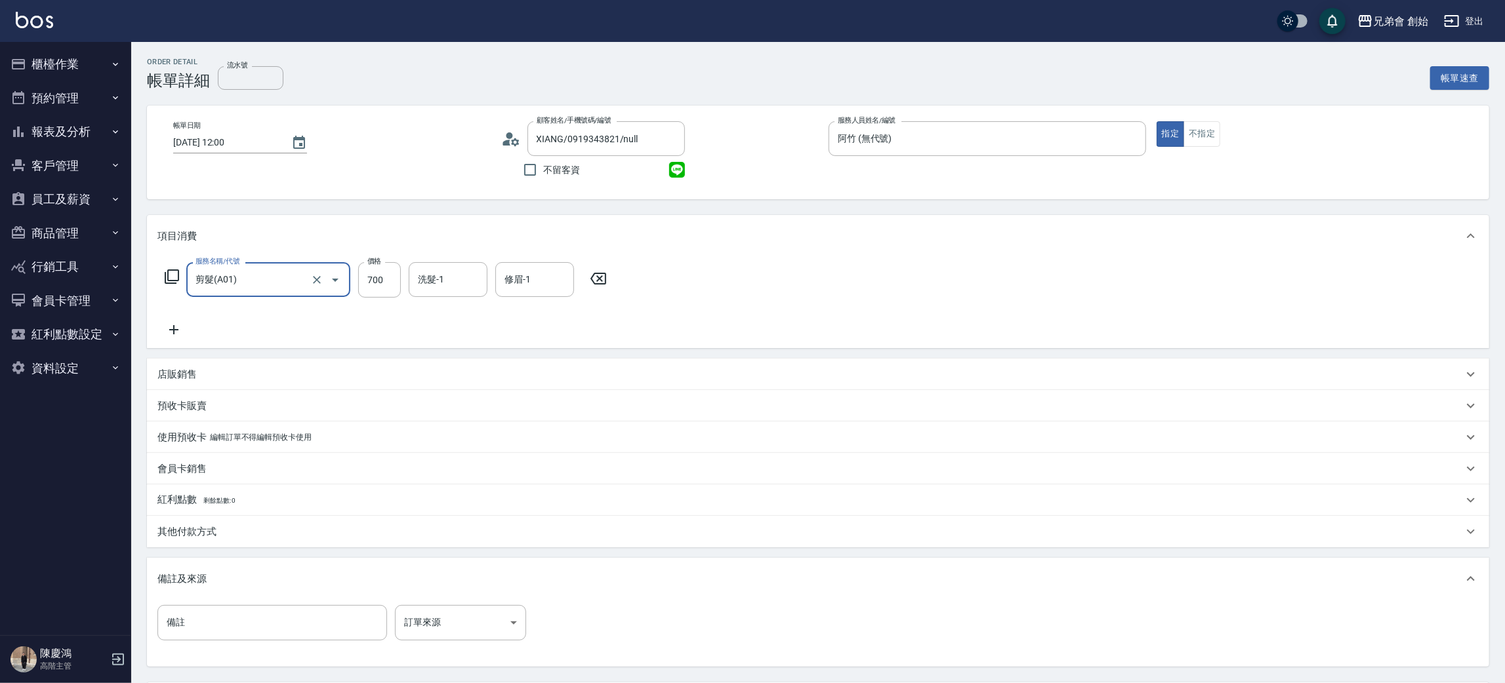
click at [167, 324] on icon at bounding box center [173, 330] width 33 height 16
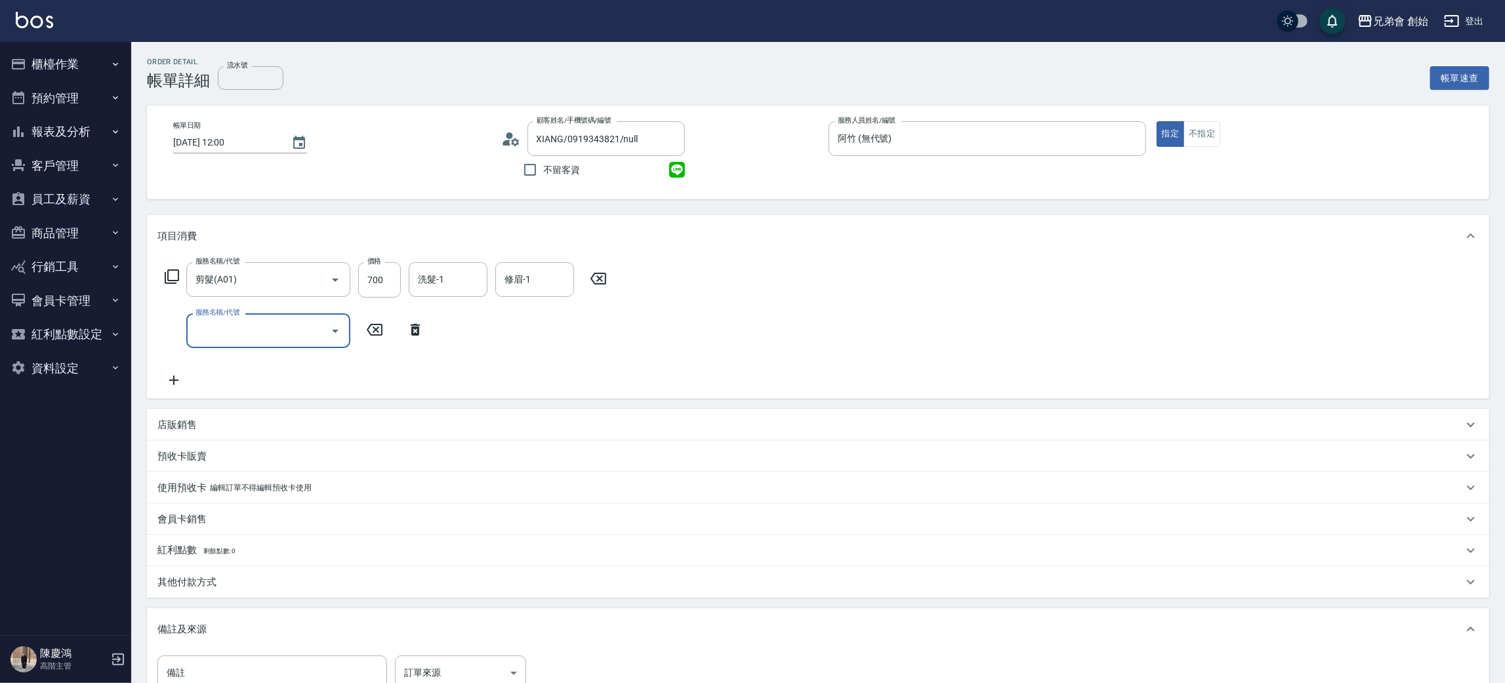
click at [239, 341] on input "服務名稱/代號" at bounding box center [258, 330] width 132 height 23
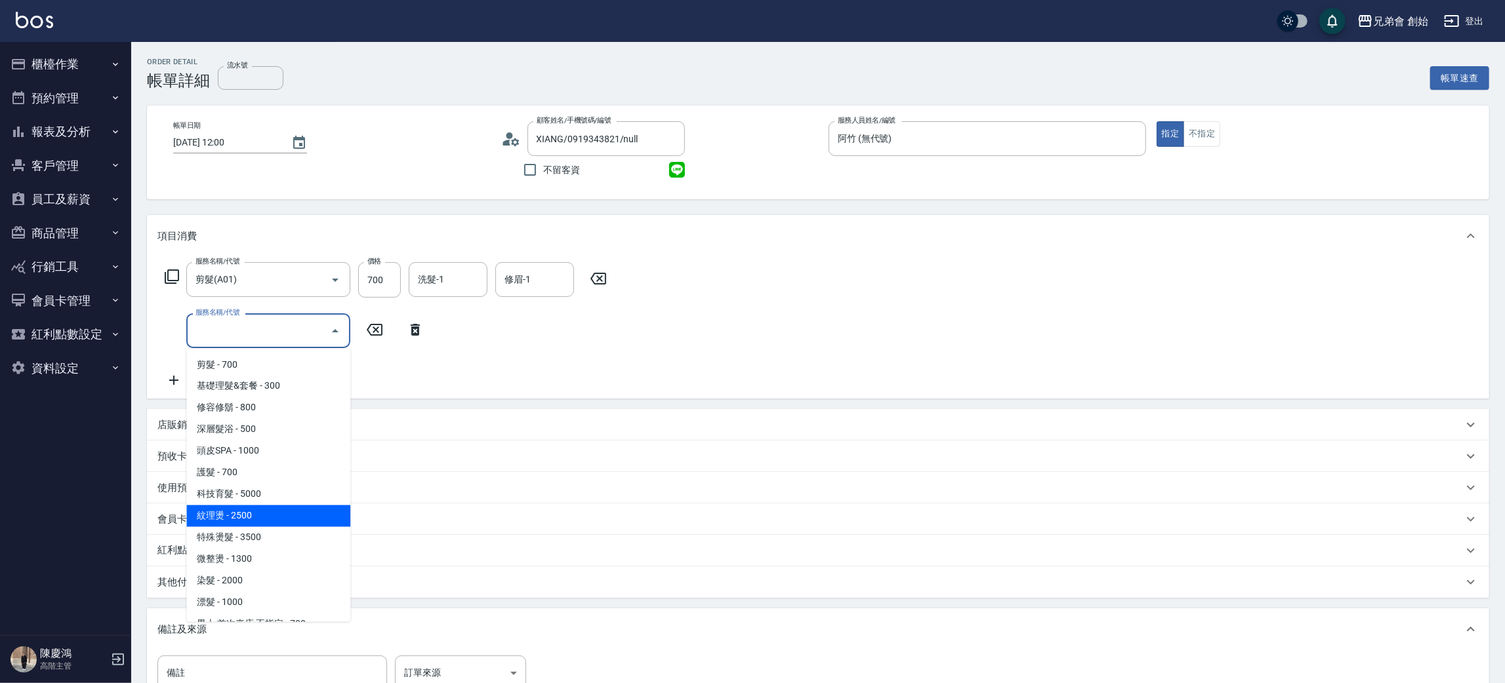
click at [317, 512] on span "紋理燙 - 2500" at bounding box center [268, 517] width 164 height 22
type input "紋理燙(D01)"
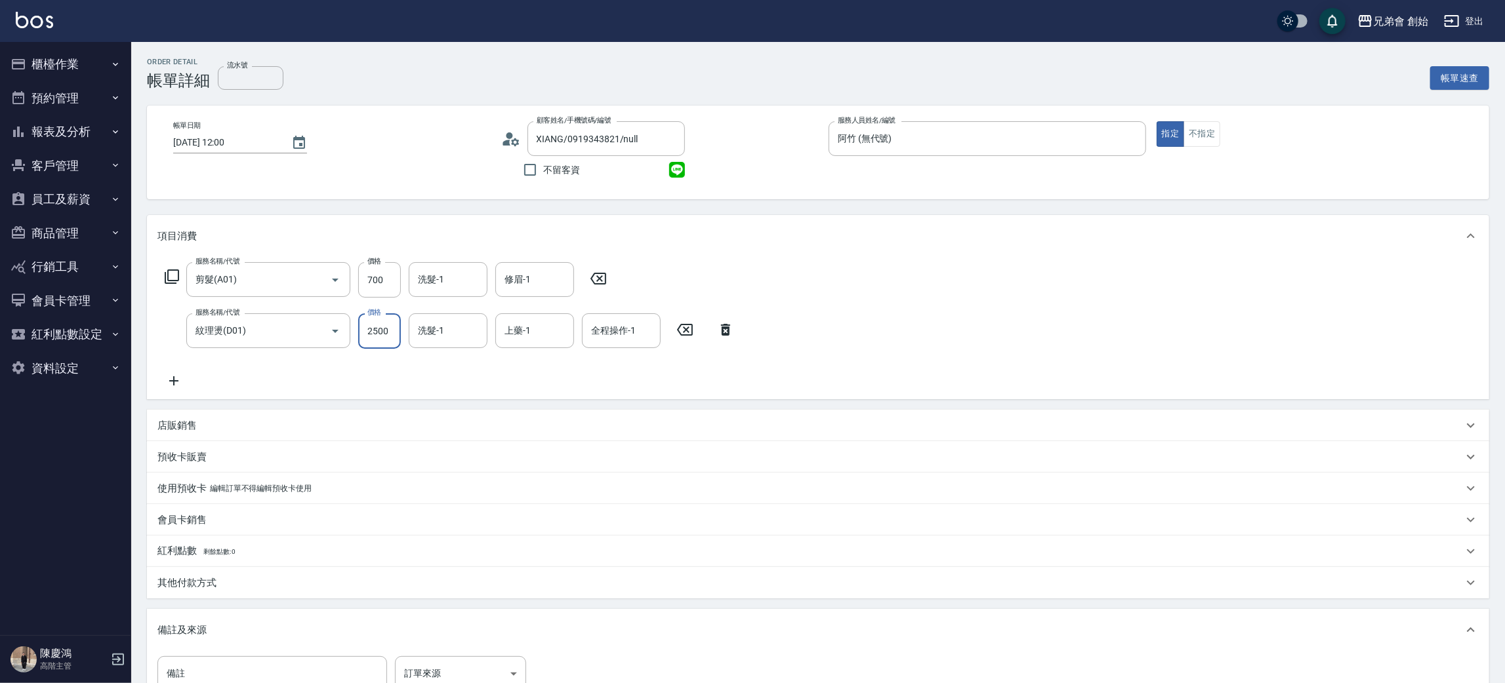
click at [377, 342] on input "2500" at bounding box center [379, 330] width 43 height 35
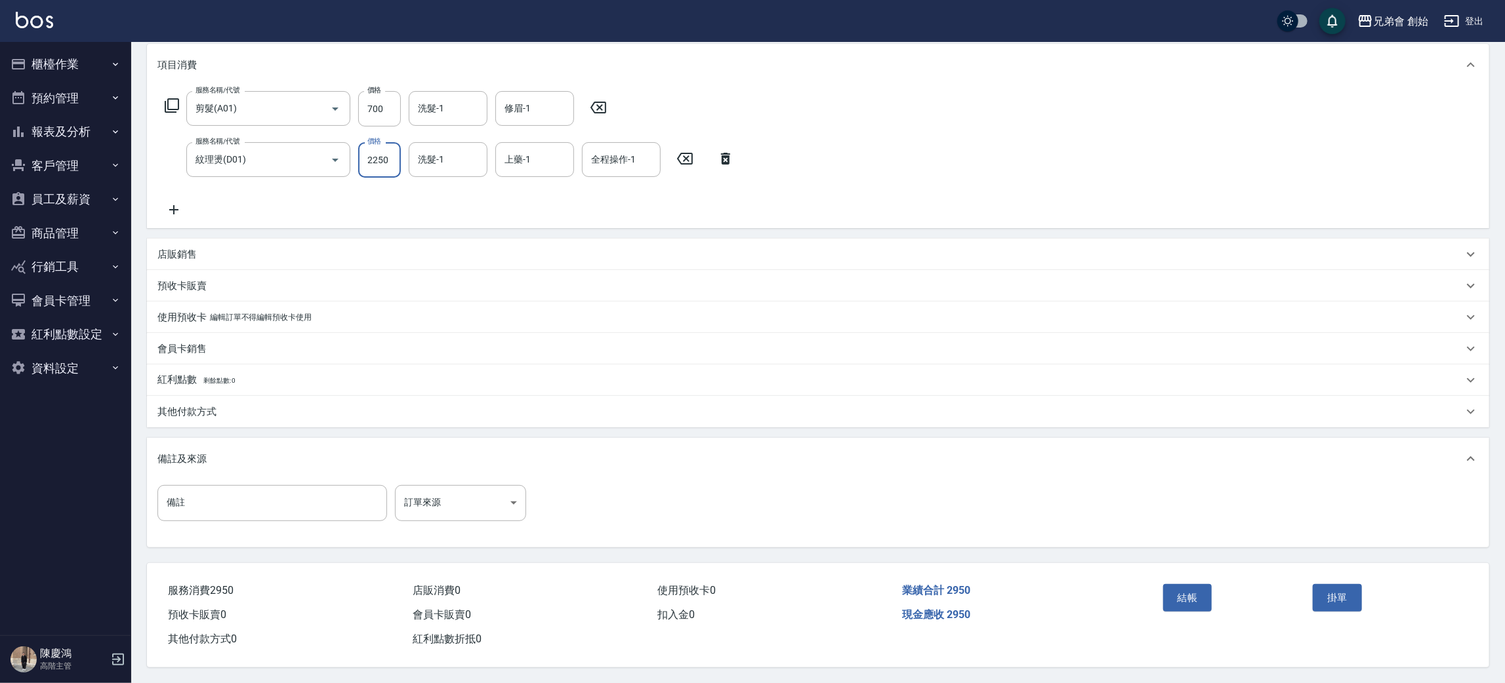
type input "2250"
click at [243, 417] on div "其他付款方式" at bounding box center [818, 411] width 1342 height 31
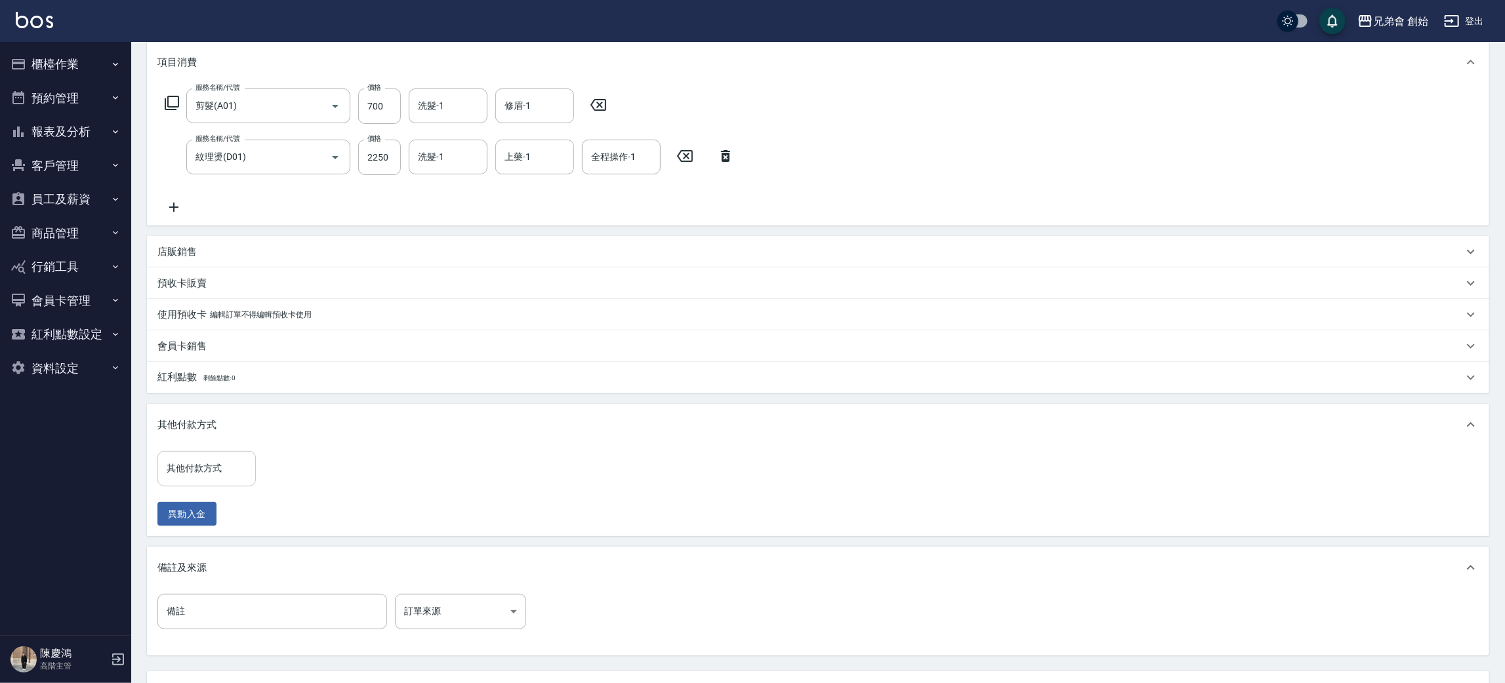
drag, startPoint x: 239, startPoint y: 482, endPoint x: 225, endPoint y: 482, distance: 14.4
click at [235, 482] on div "其他付款方式" at bounding box center [206, 468] width 98 height 35
click at [216, 530] on span "轉帳" at bounding box center [206, 525] width 98 height 22
type input "轉帳"
drag, startPoint x: 282, startPoint y: 472, endPoint x: 196, endPoint y: 377, distance: 127.7
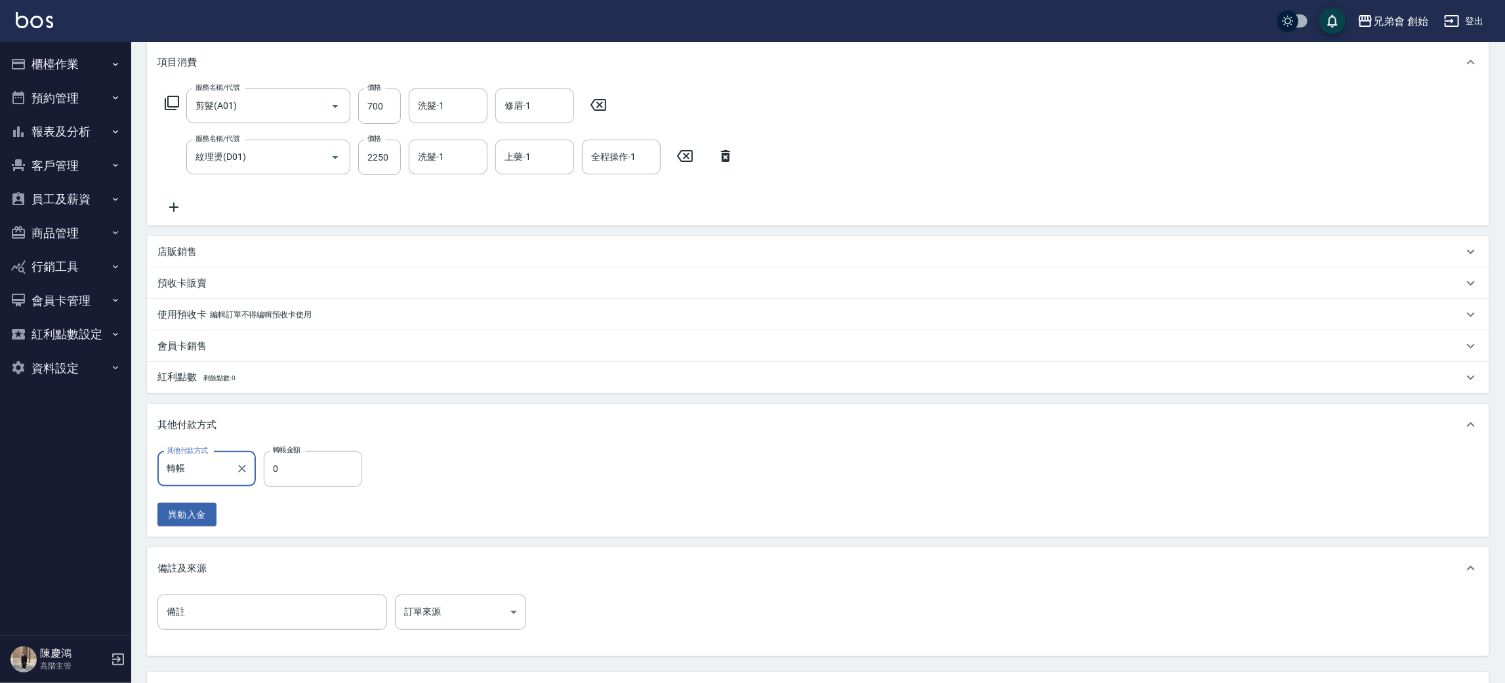
click at [282, 471] on input "0" at bounding box center [313, 468] width 98 height 35
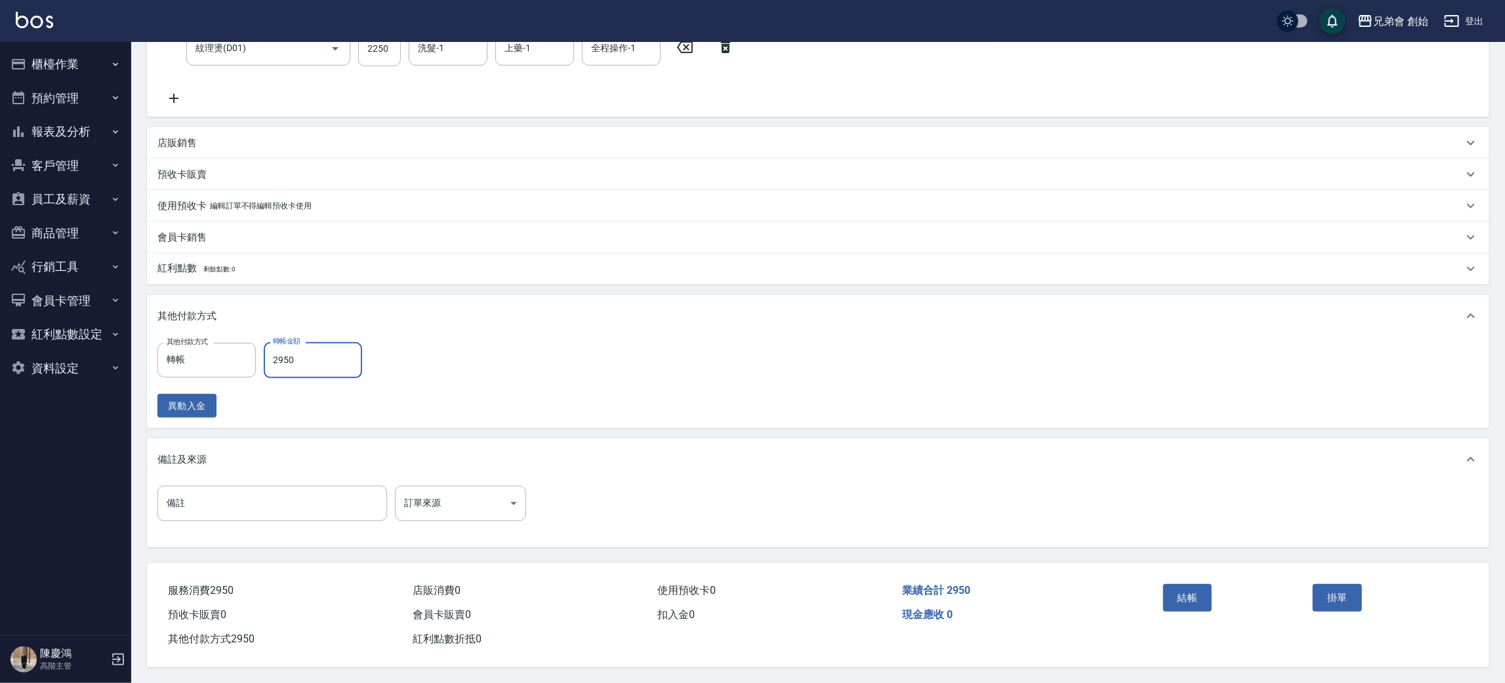
type input "2950"
click at [1174, 601] on button "結帳" at bounding box center [1187, 598] width 49 height 28
